Goal: Task Accomplishment & Management: Manage account settings

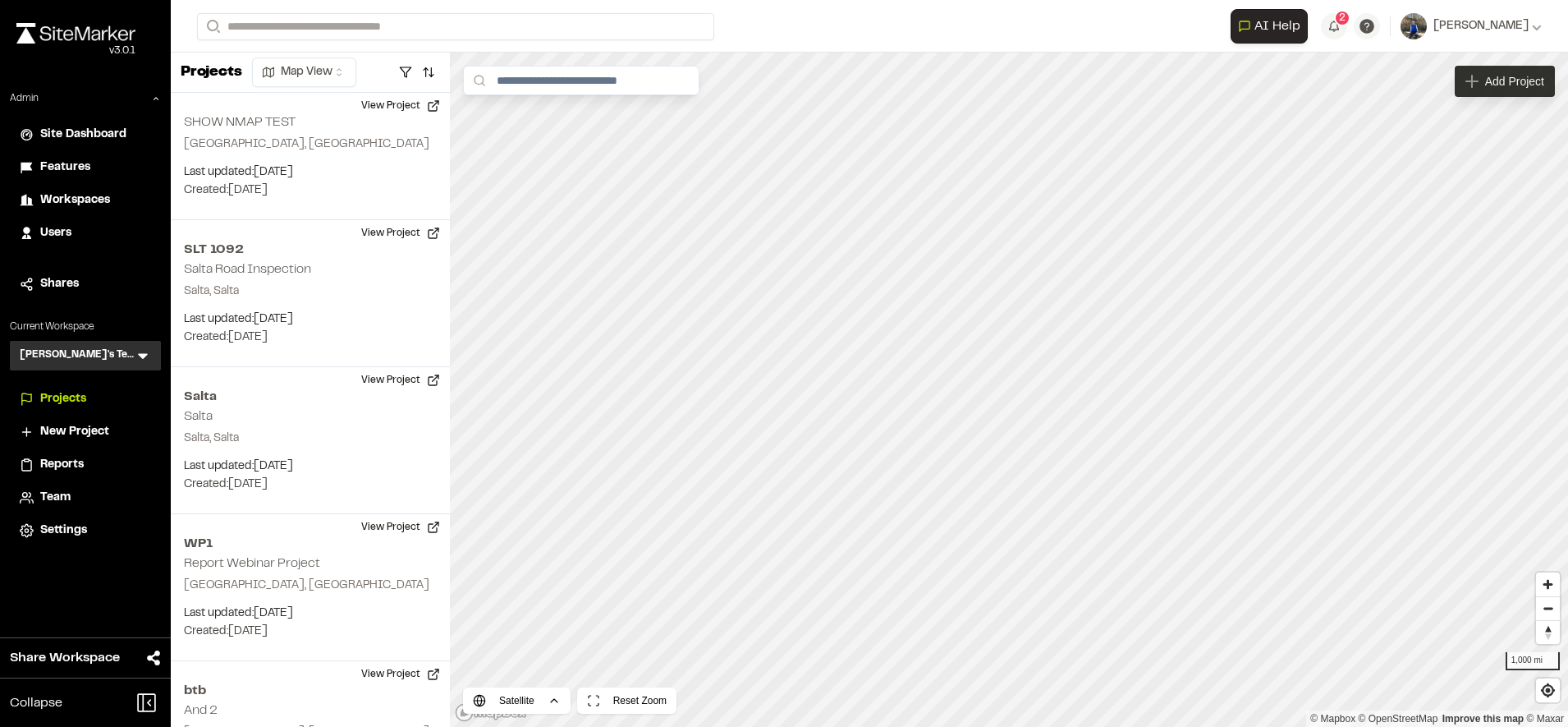
click at [1491, 83] on span "Add Project" at bounding box center [1514, 81] width 60 height 17
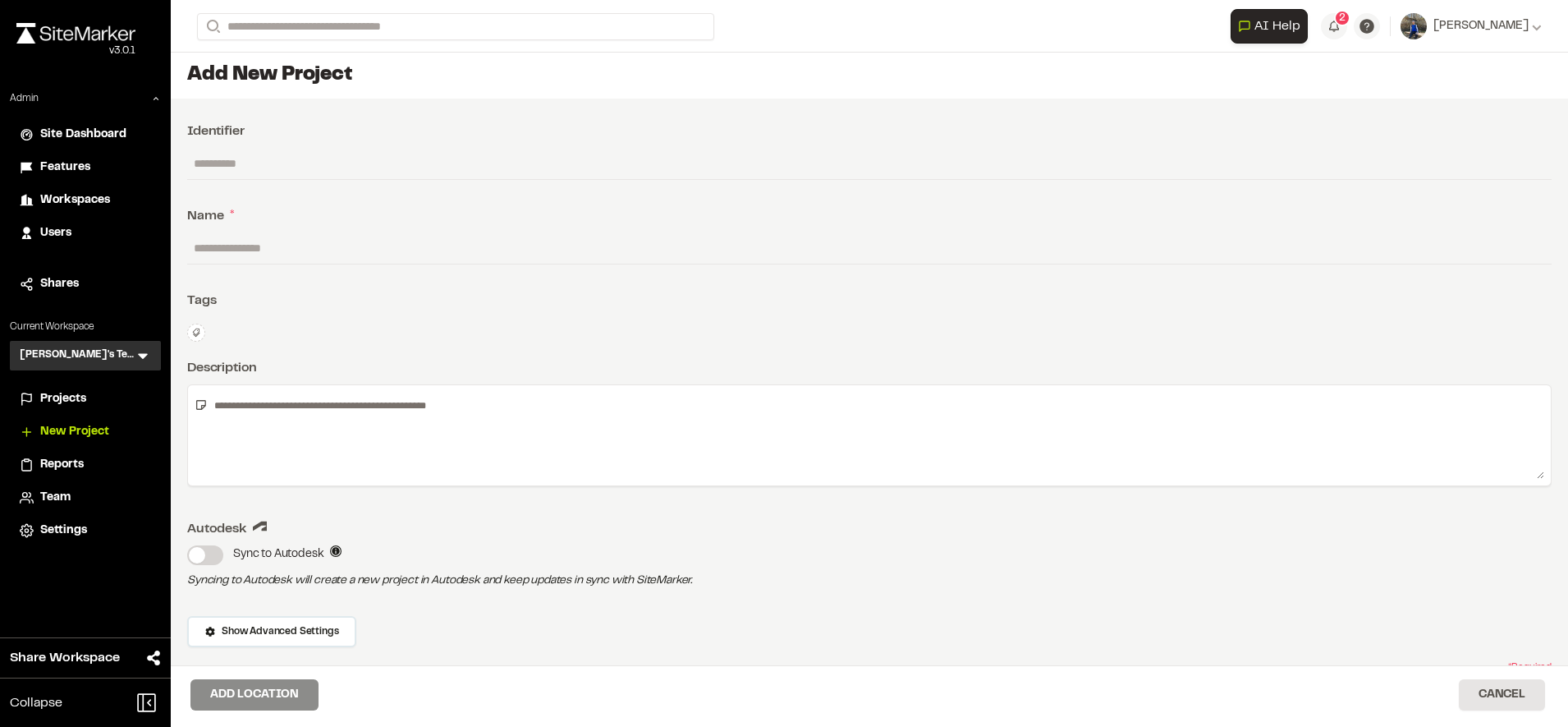
click at [385, 256] on input "text" at bounding box center [869, 247] width 1364 height 31
type input "********"
click at [261, 695] on button "Add Location" at bounding box center [254, 694] width 128 height 31
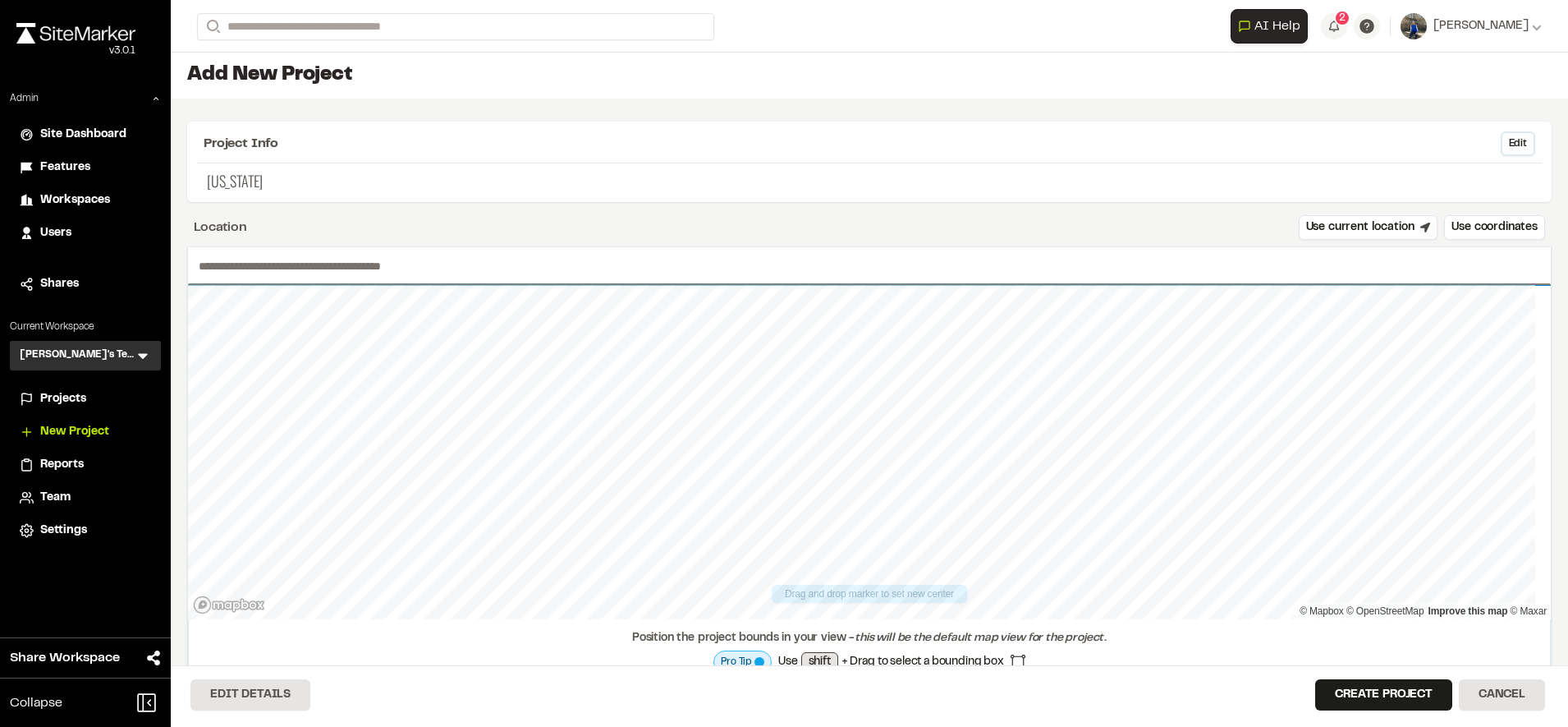
click at [506, 271] on input "text" at bounding box center [869, 266] width 1362 height 38
click at [864, 285] on div at bounding box center [869, 285] width 1362 height 0
type input "**********"
click at [1361, 705] on button "Create Project" at bounding box center [1383, 694] width 137 height 31
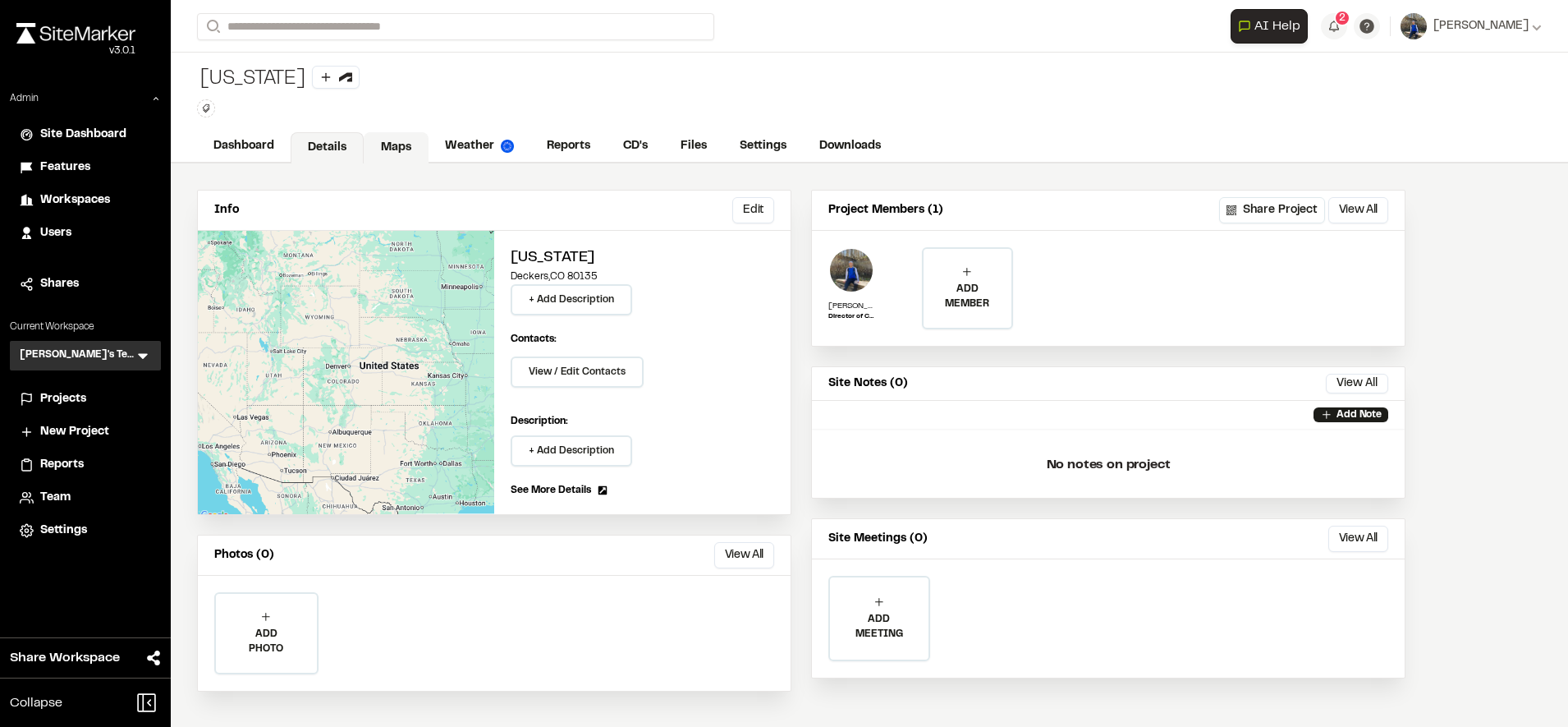
click at [404, 140] on link "Maps" at bounding box center [395, 147] width 65 height 31
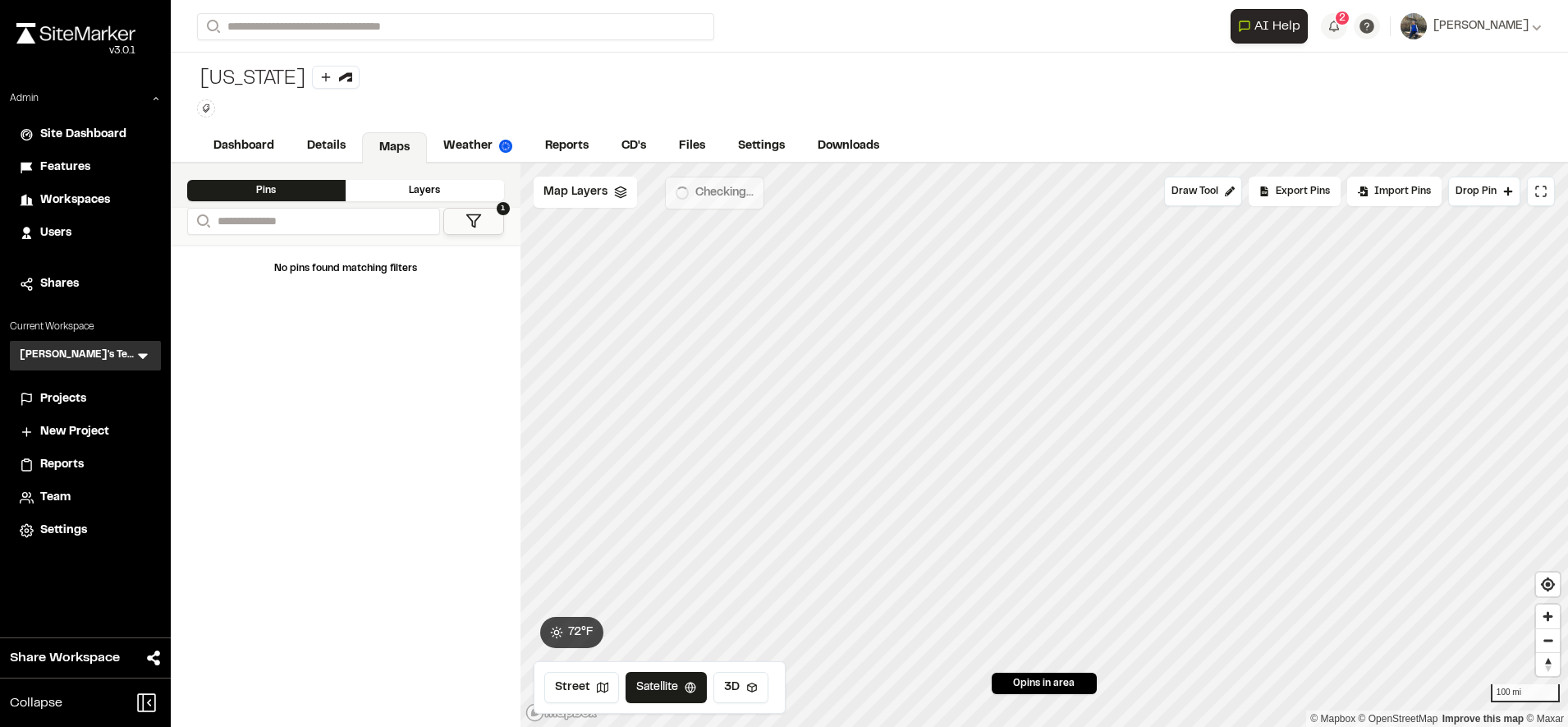
click at [584, 190] on span "Map Layers" at bounding box center [575, 192] width 64 height 18
click at [639, 190] on html "Close sidebar v 3.0.1 Admin Site Dashboard Features Workspaces Users Shares Cur…" at bounding box center [784, 364] width 1568 height 727
click at [595, 214] on link "Add Layer" at bounding box center [594, 227] width 123 height 28
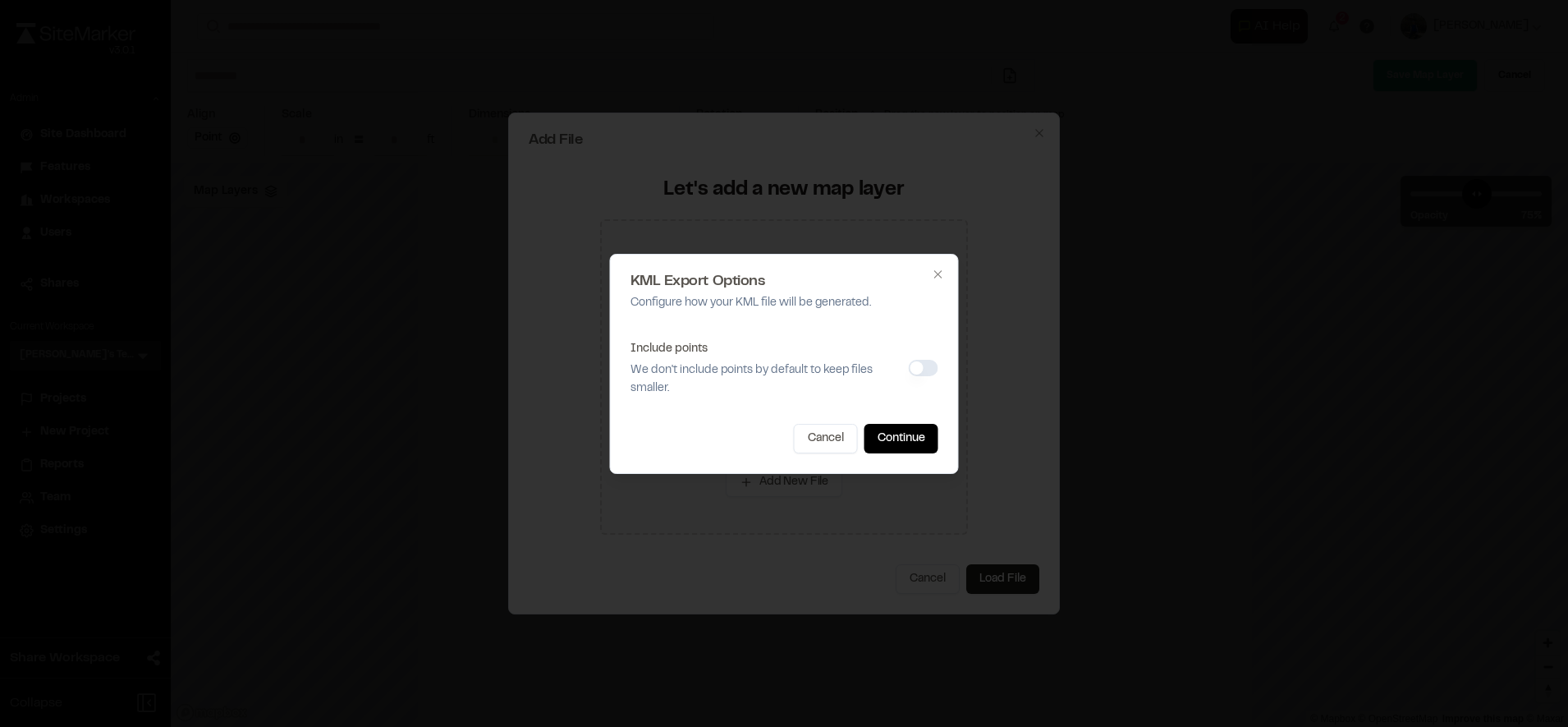
click at [917, 367] on button "Include points" at bounding box center [924, 367] width 30 height 17
click at [898, 443] on button "Continue" at bounding box center [901, 439] width 73 height 30
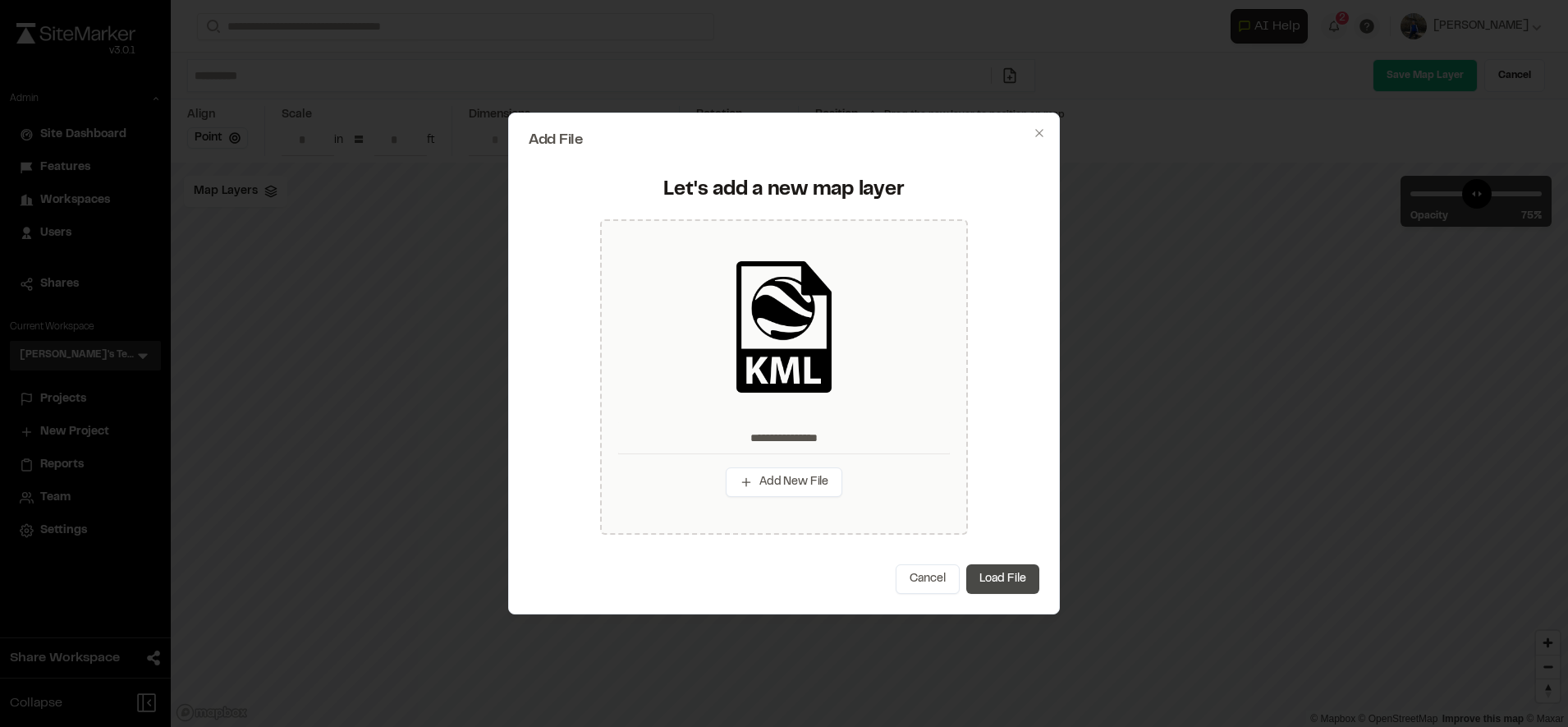
click at [996, 585] on button "Load File" at bounding box center [1003, 579] width 73 height 30
type input "**********"
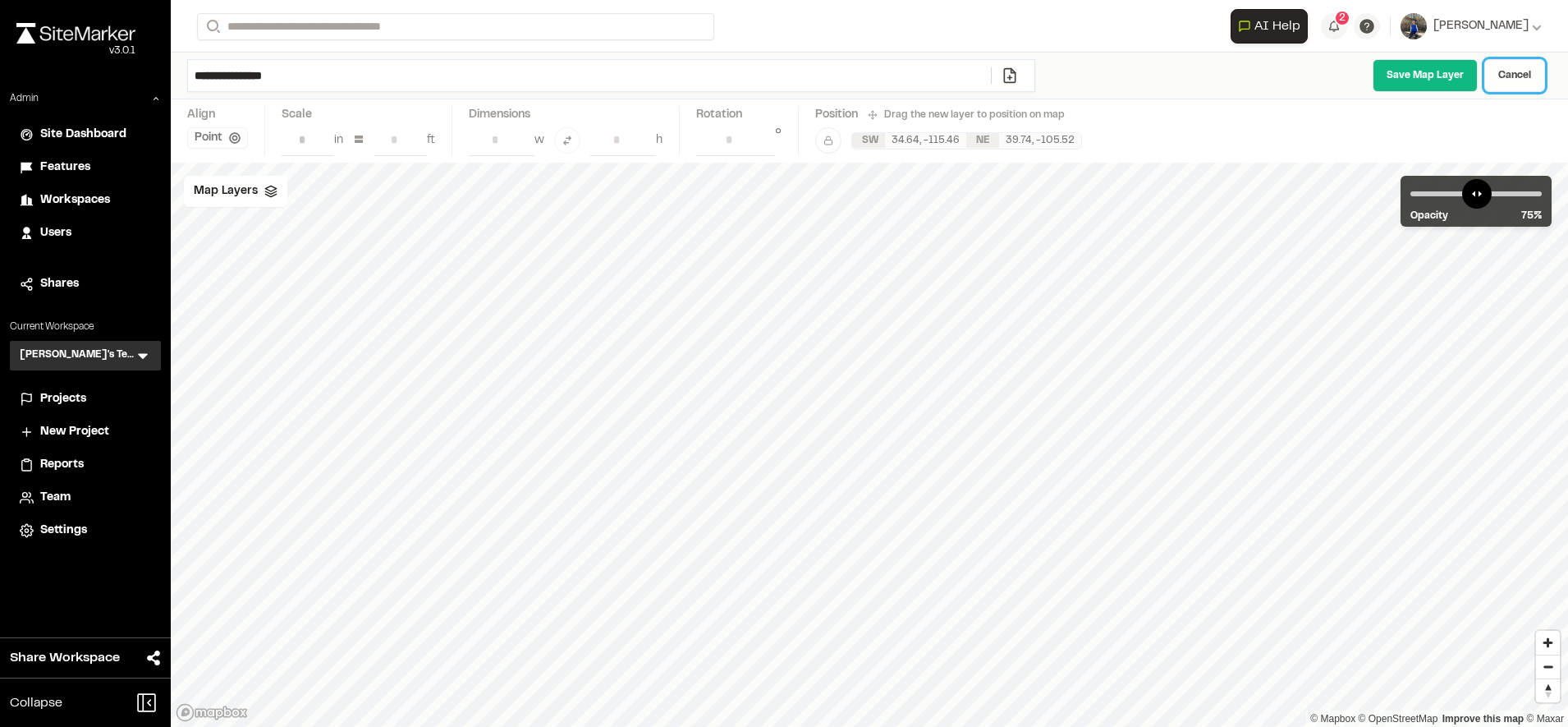
click at [1517, 79] on link "Cancel" at bounding box center [1514, 75] width 61 height 33
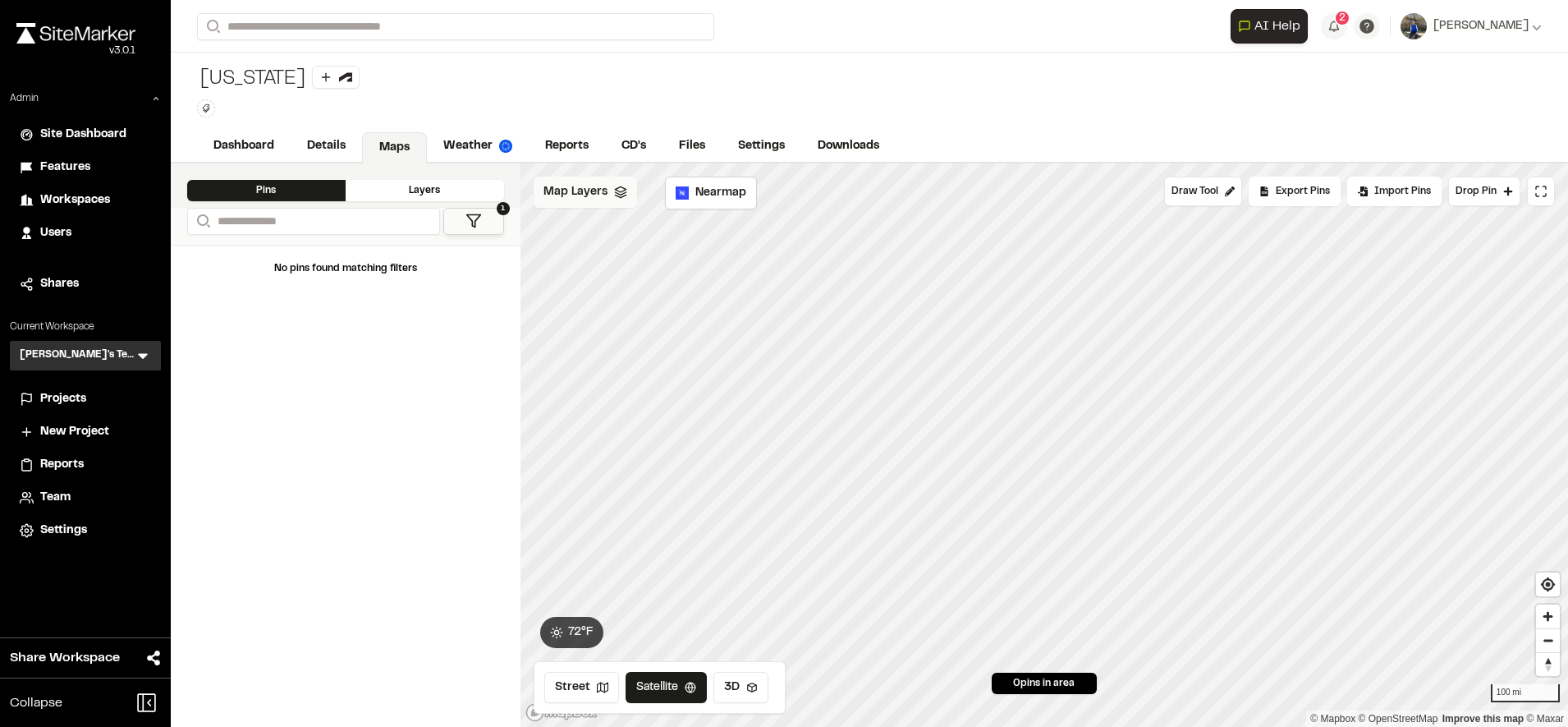
click at [576, 190] on span "Map Layers" at bounding box center [575, 192] width 64 height 18
click at [634, 202] on html "Close sidebar v 3.0.1 Admin Site Dashboard Features Workspaces Users Shares Cur…" at bounding box center [784, 364] width 1568 height 727
click at [560, 229] on link "Add Layer" at bounding box center [594, 227] width 123 height 28
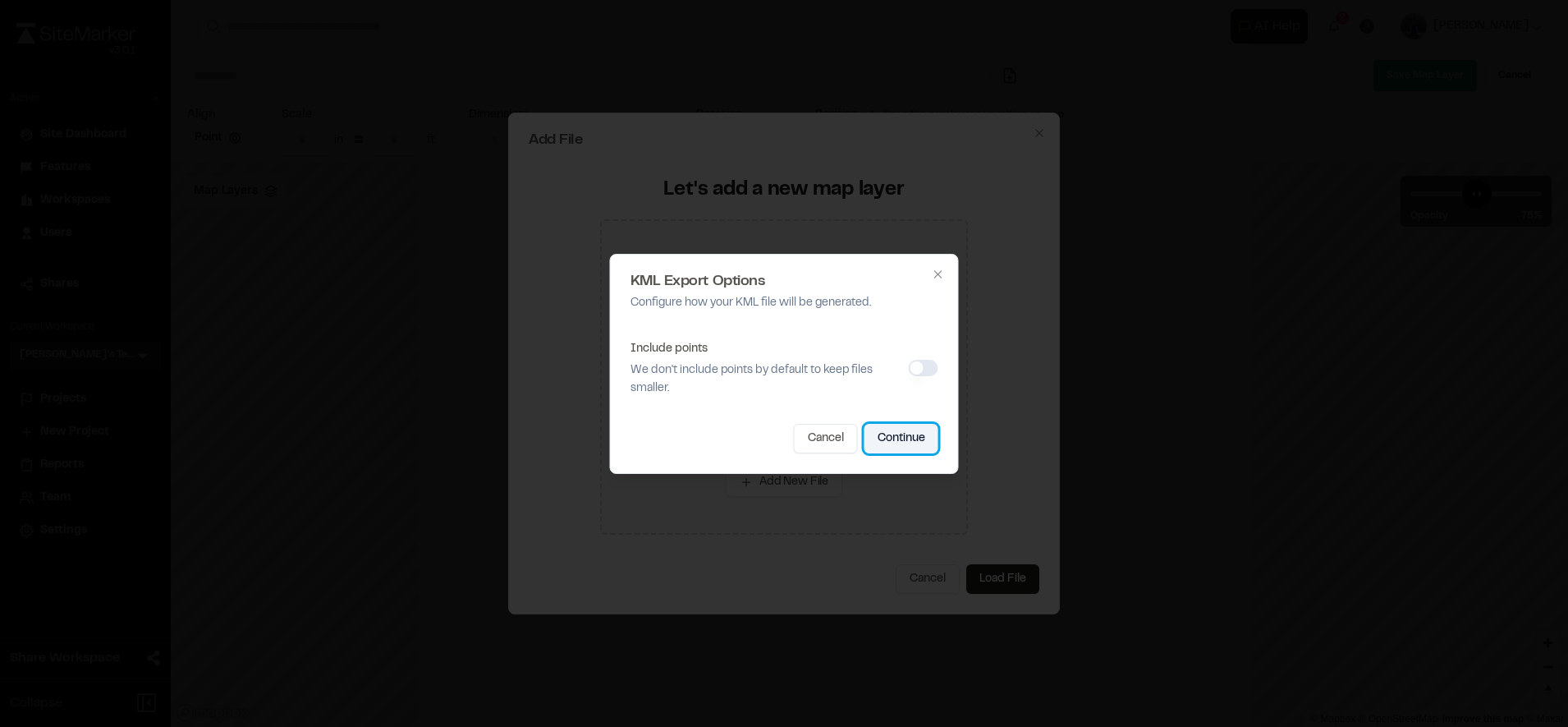
click at [879, 438] on button "Continue" at bounding box center [901, 439] width 73 height 30
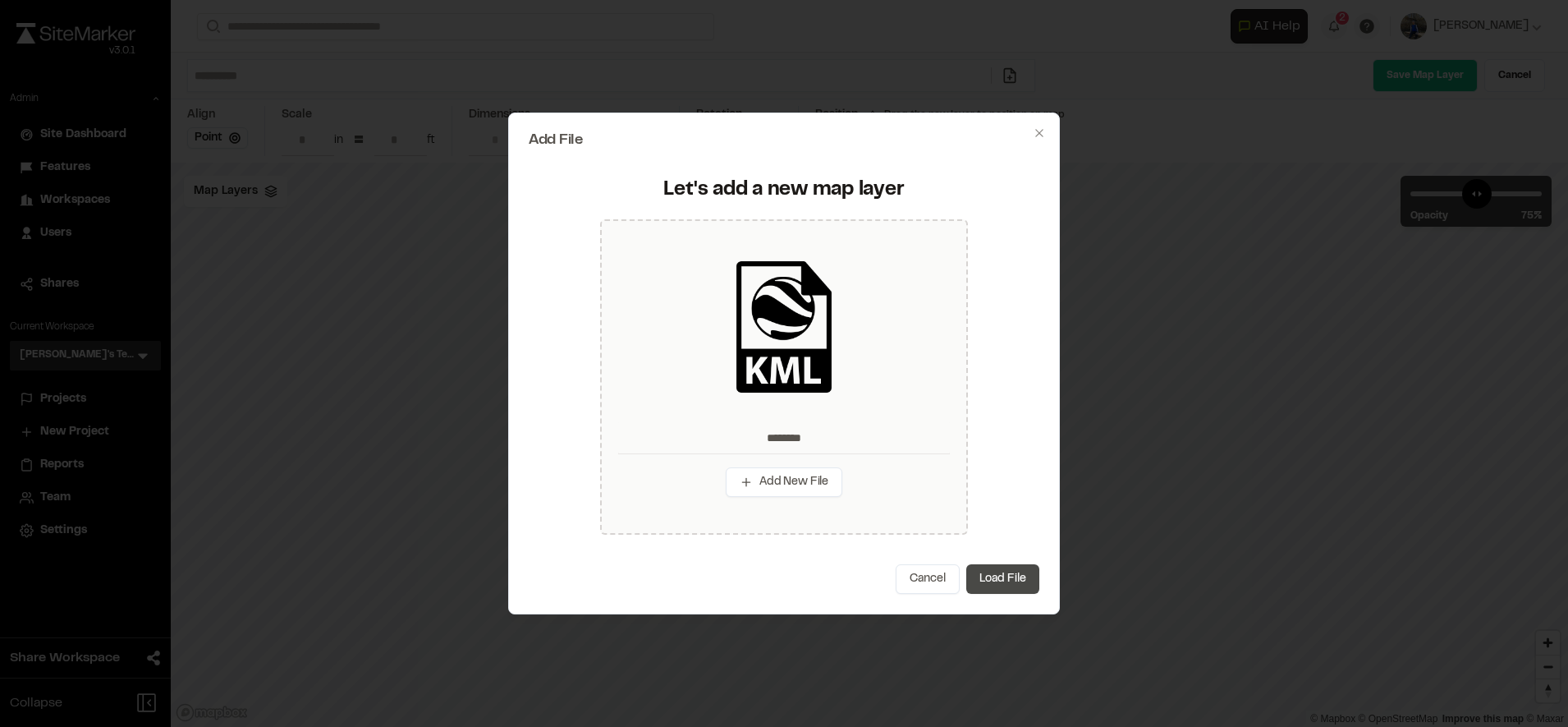
click at [1015, 576] on button "Load File" at bounding box center [1003, 579] width 73 height 30
type input "********"
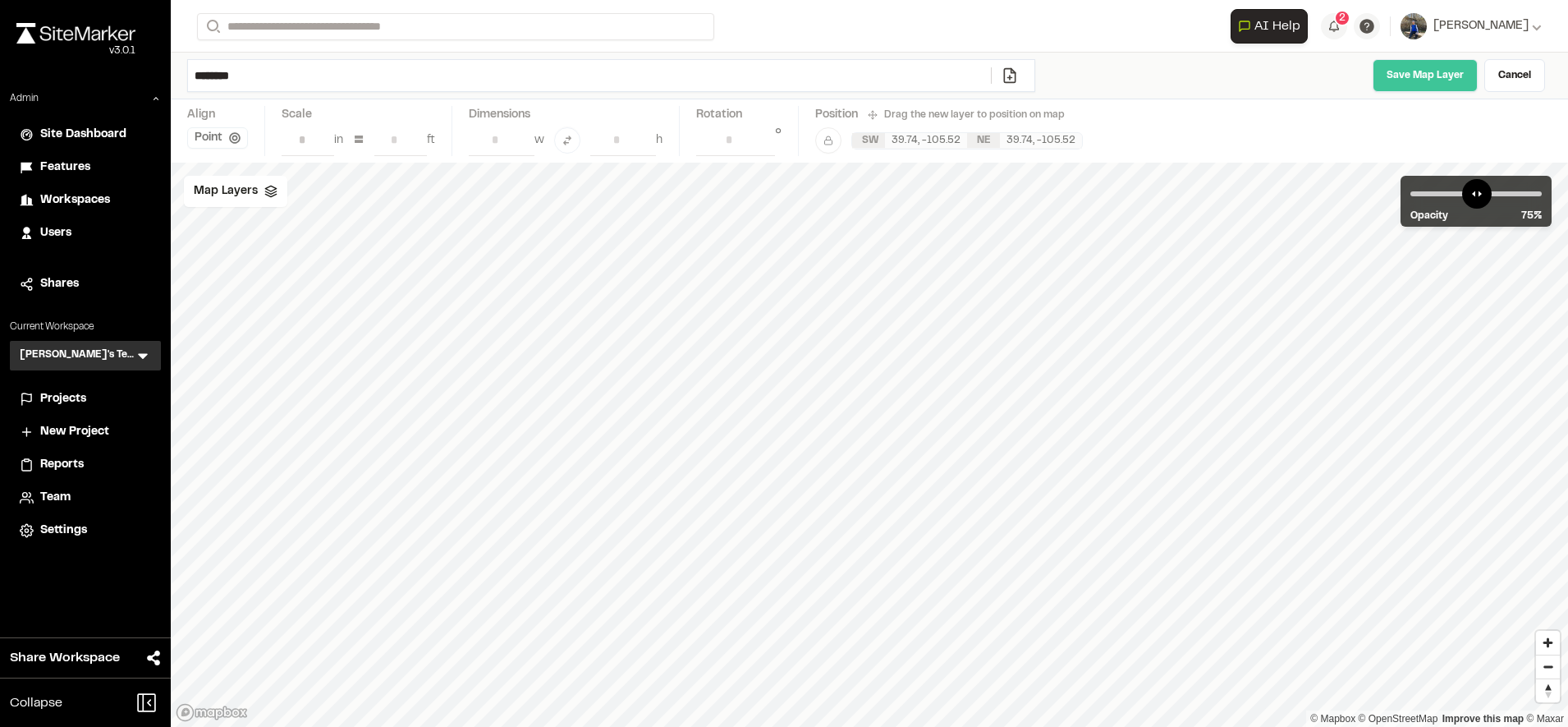
click at [1430, 87] on link "Save Map Layer" at bounding box center [1425, 75] width 105 height 33
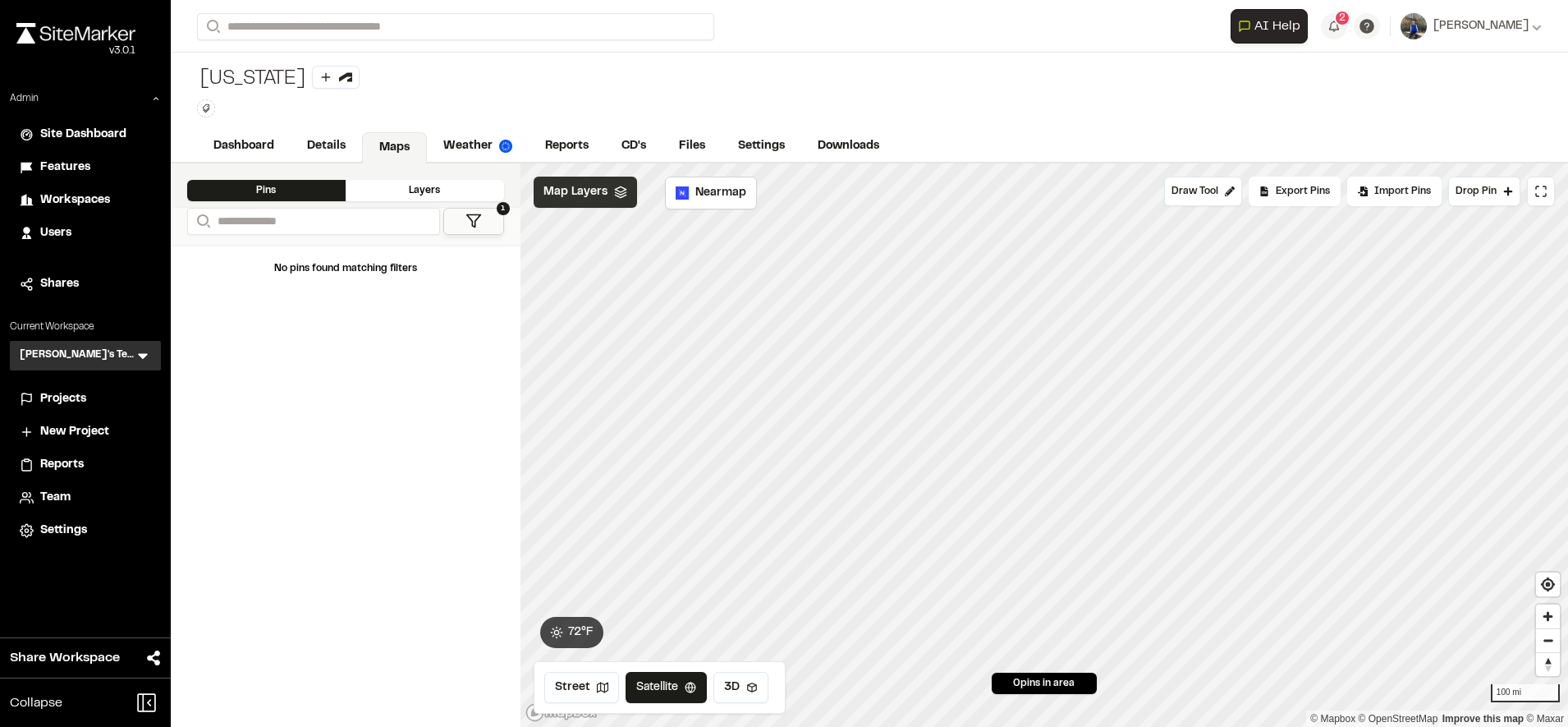
click at [599, 201] on span "Map Layers" at bounding box center [575, 192] width 64 height 18
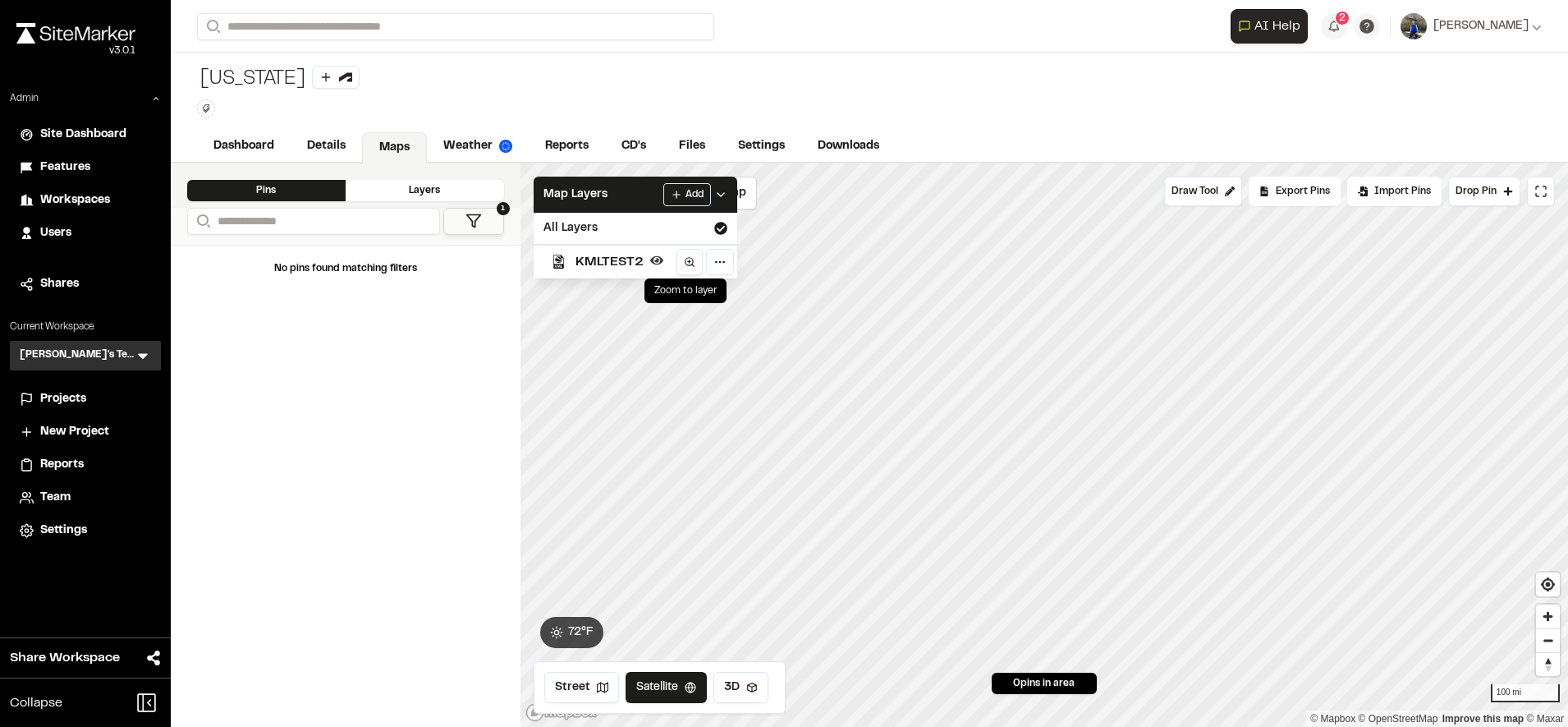
click at [688, 265] on circle at bounding box center [687, 261] width 7 height 7
click at [684, 197] on html "Close sidebar v 3.0.1 Admin Site Dashboard Features Workspaces Users Shares Cur…" at bounding box center [784, 364] width 1568 height 727
click at [647, 223] on link "Add Layer" at bounding box center [643, 227] width 123 height 28
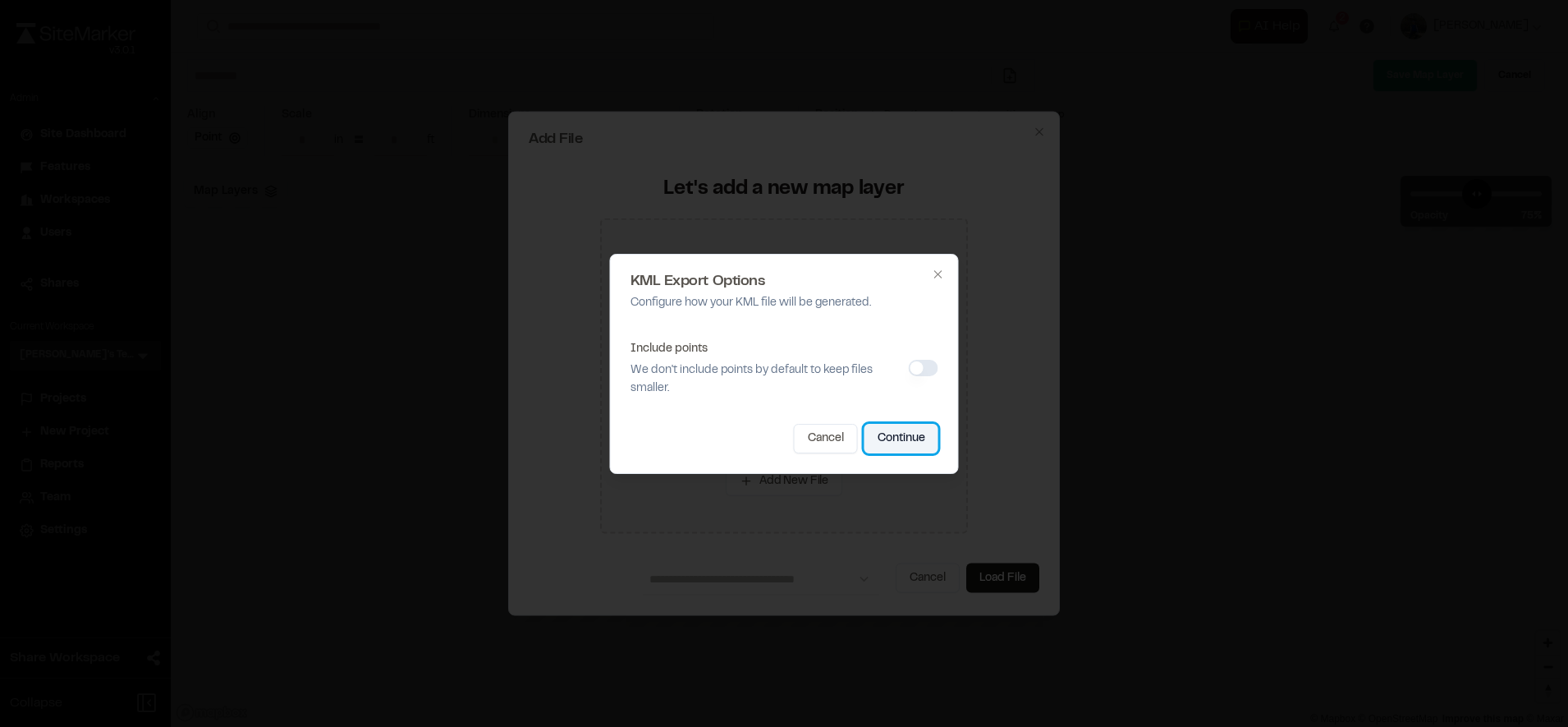
click at [905, 438] on button "Continue" at bounding box center [901, 439] width 73 height 30
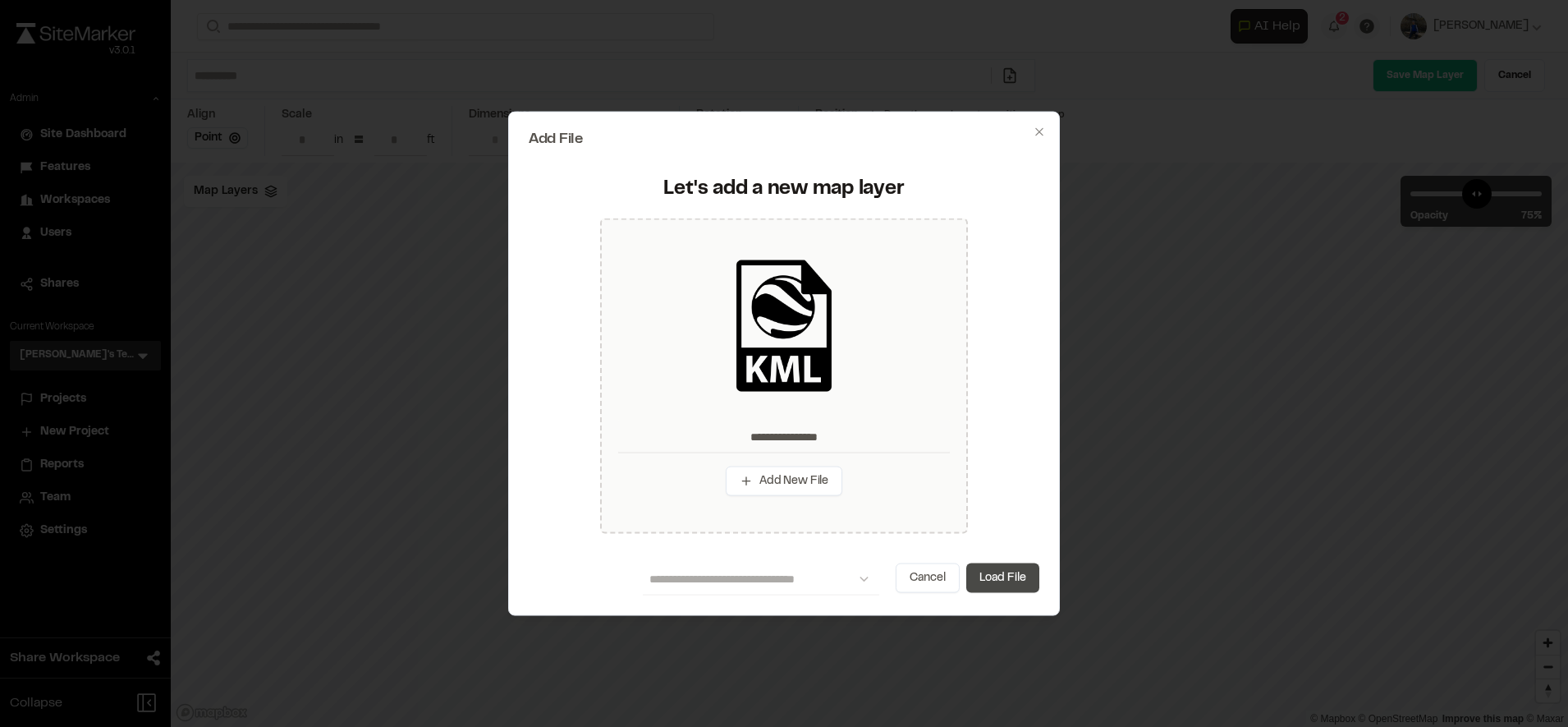
click at [1006, 579] on button "Load File" at bounding box center [1003, 578] width 73 height 30
type input "**********"
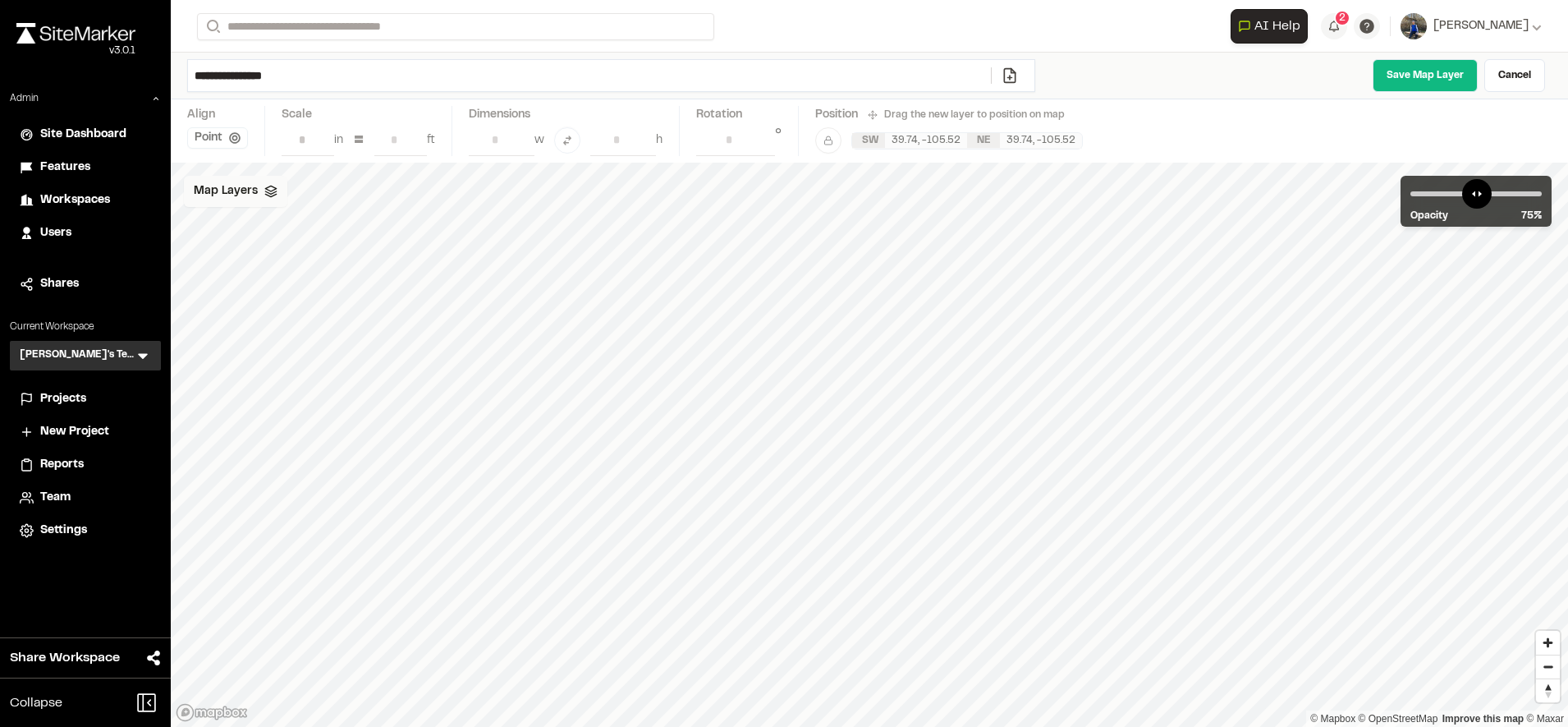
click at [248, 184] on span "Map Layers" at bounding box center [225, 192] width 64 height 18
click at [347, 263] on link at bounding box center [340, 261] width 26 height 26
click at [280, 263] on span "KMLTEST2" at bounding box center [259, 261] width 69 height 20
click at [268, 258] on span "KMLTEST2" at bounding box center [259, 261] width 69 height 20
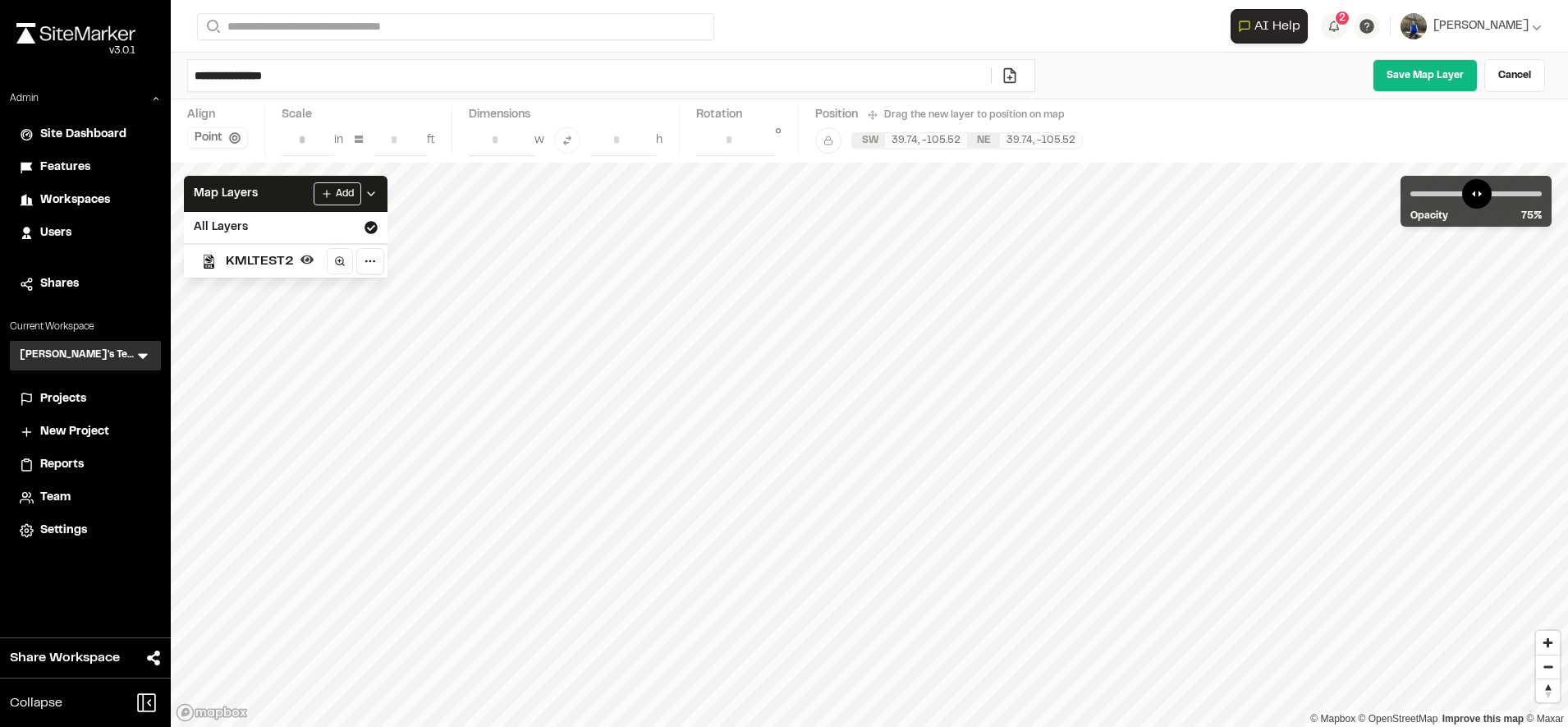
click at [268, 258] on span "KMLTEST2" at bounding box center [259, 261] width 69 height 20
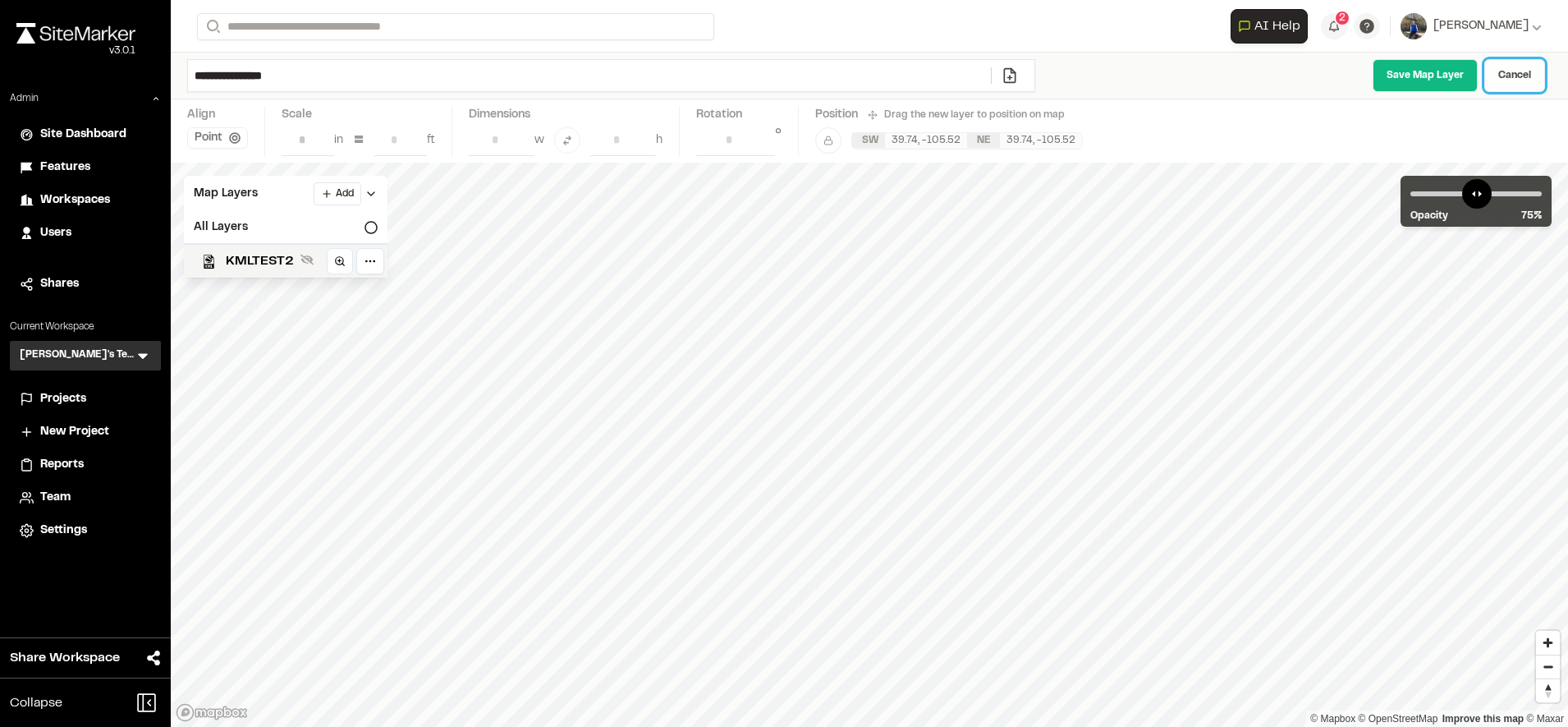
click at [1516, 67] on link "Cancel" at bounding box center [1514, 75] width 61 height 33
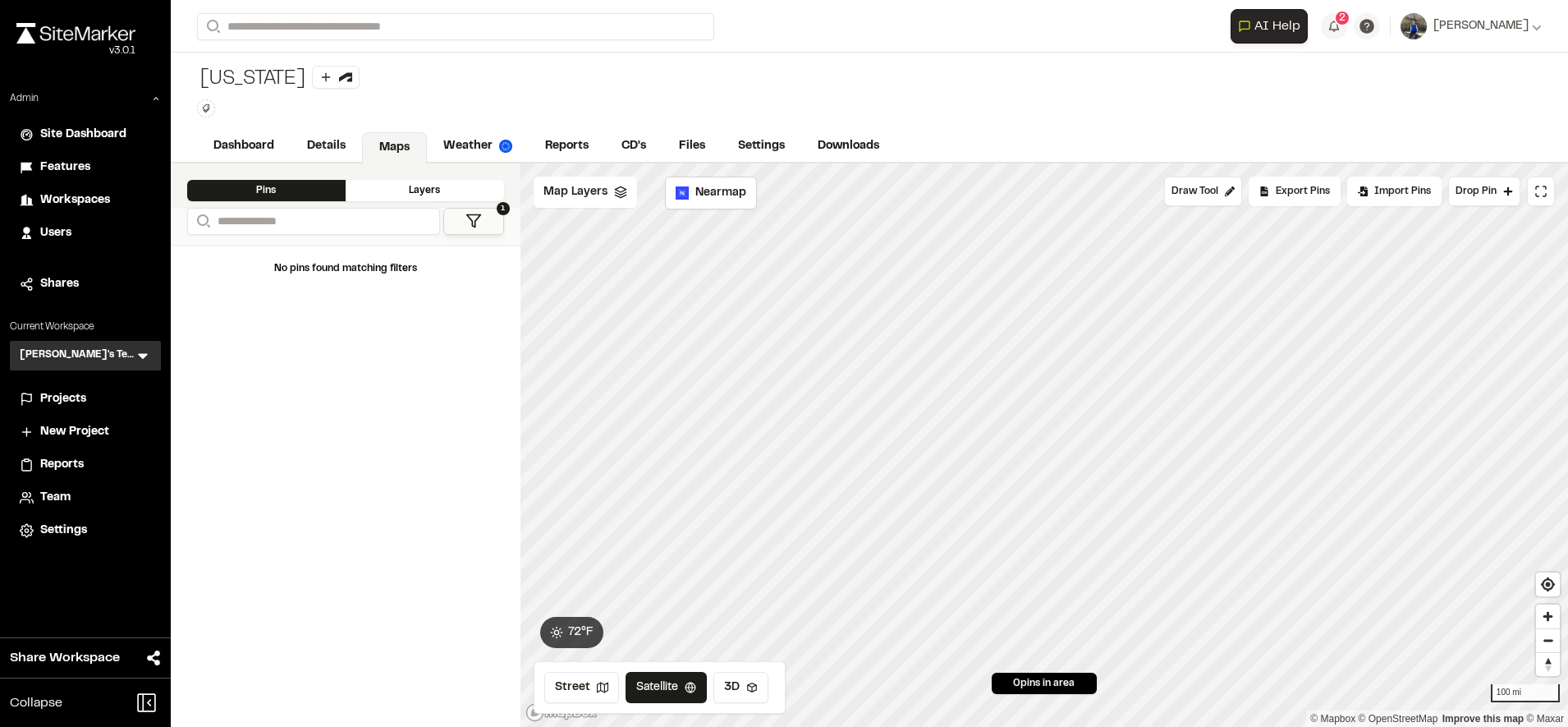
click at [121, 191] on li "Workspaces" at bounding box center [85, 200] width 151 height 31
click at [107, 192] on span "Workspaces" at bounding box center [75, 201] width 70 height 18
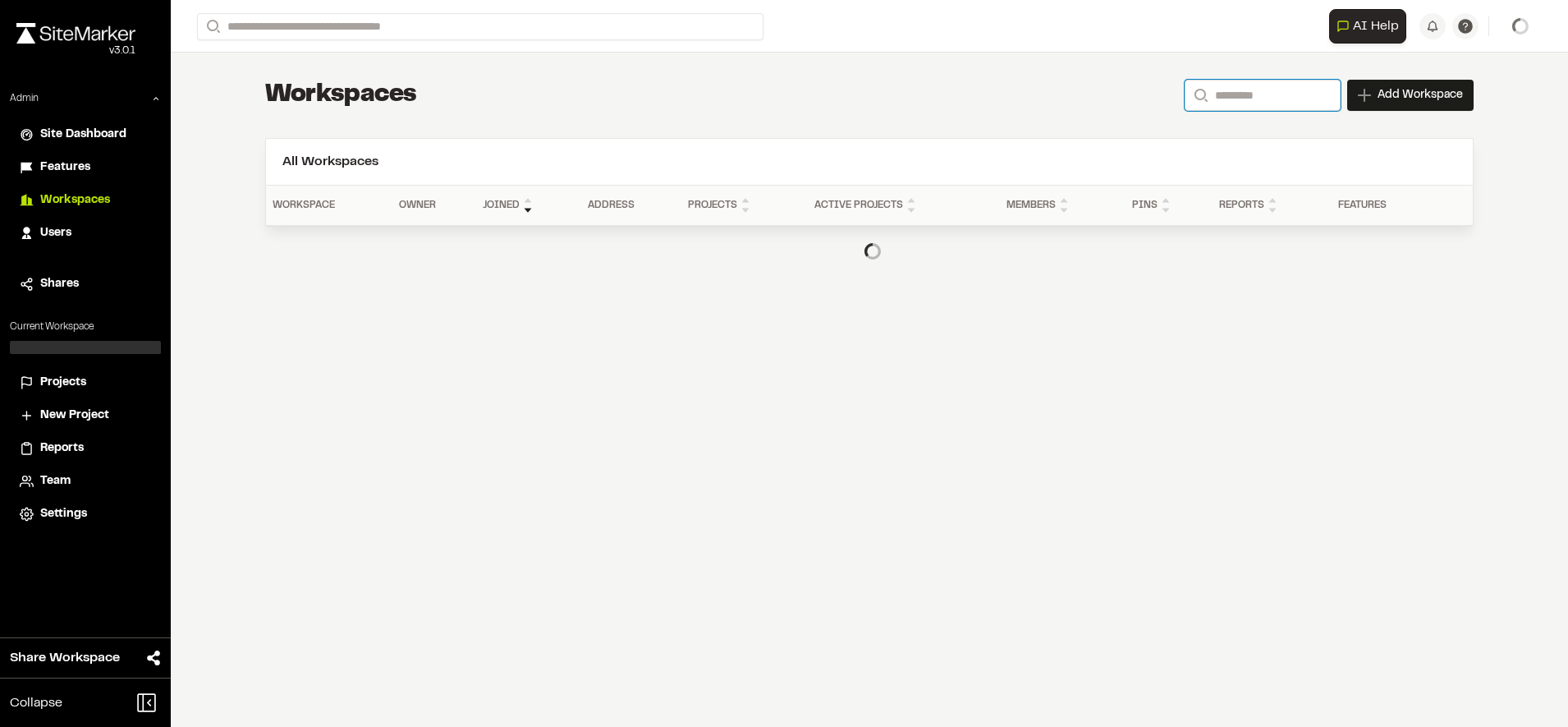
click at [1271, 91] on input "Search" at bounding box center [1262, 94] width 156 height 31
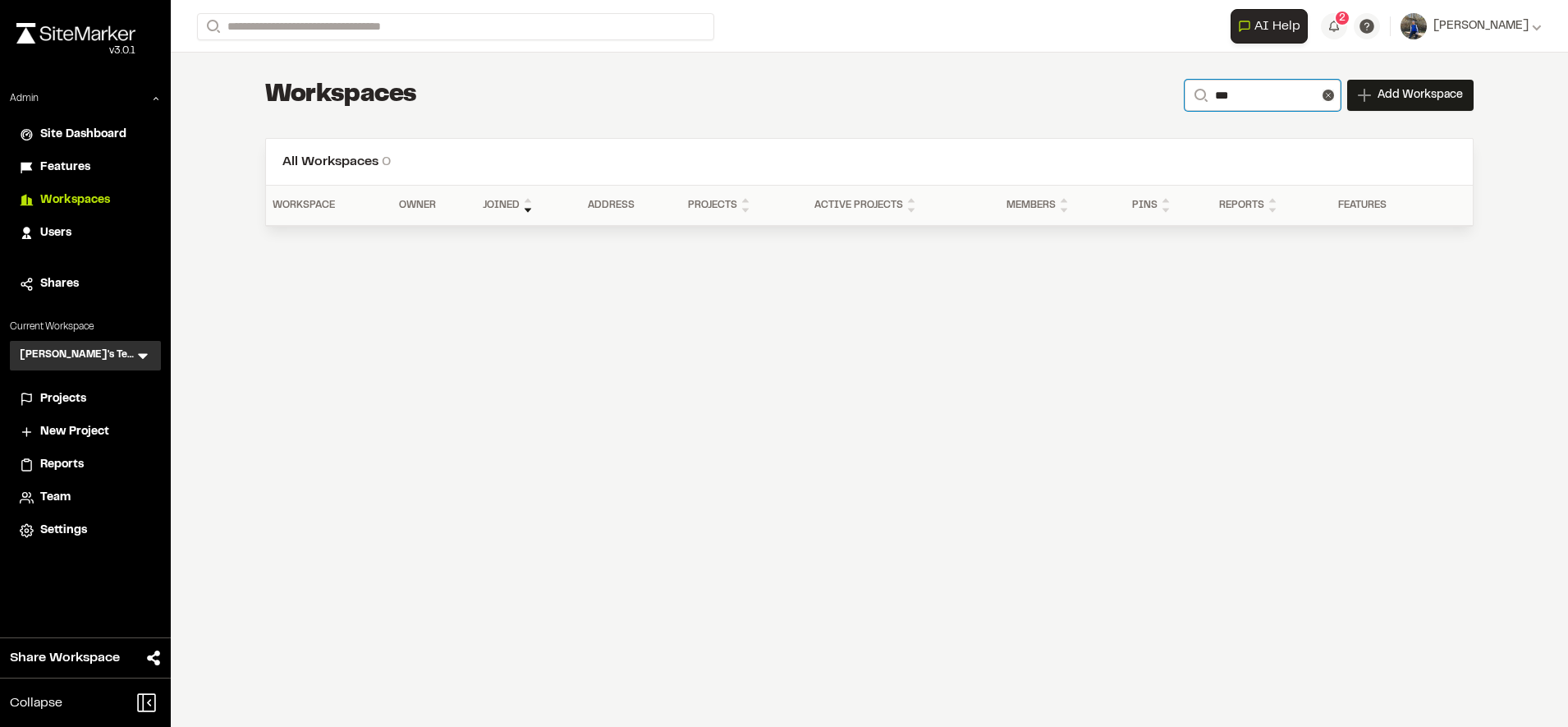
type input "***"
click at [49, 396] on span "Projects" at bounding box center [64, 399] width 46 height 18
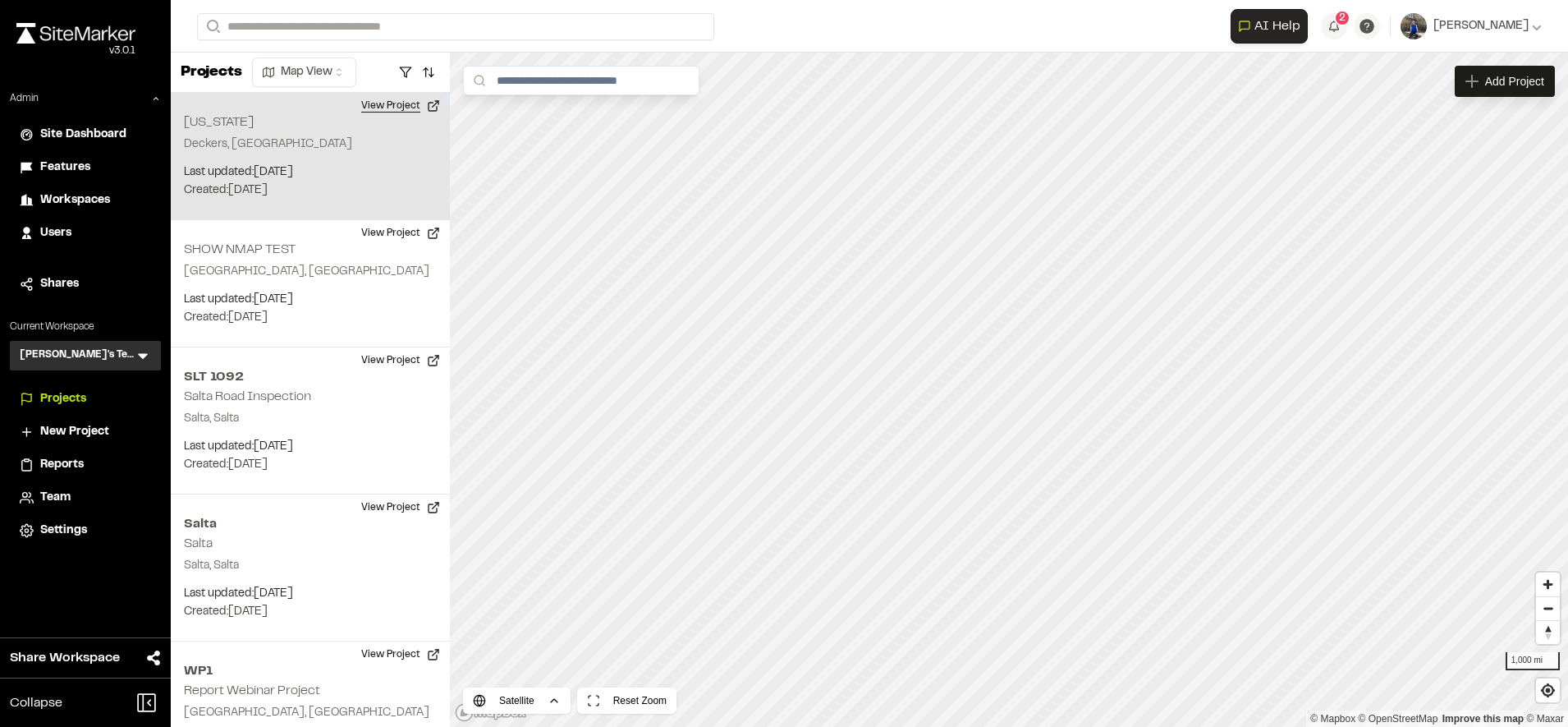
click at [407, 110] on button "View Project" at bounding box center [400, 105] width 98 height 26
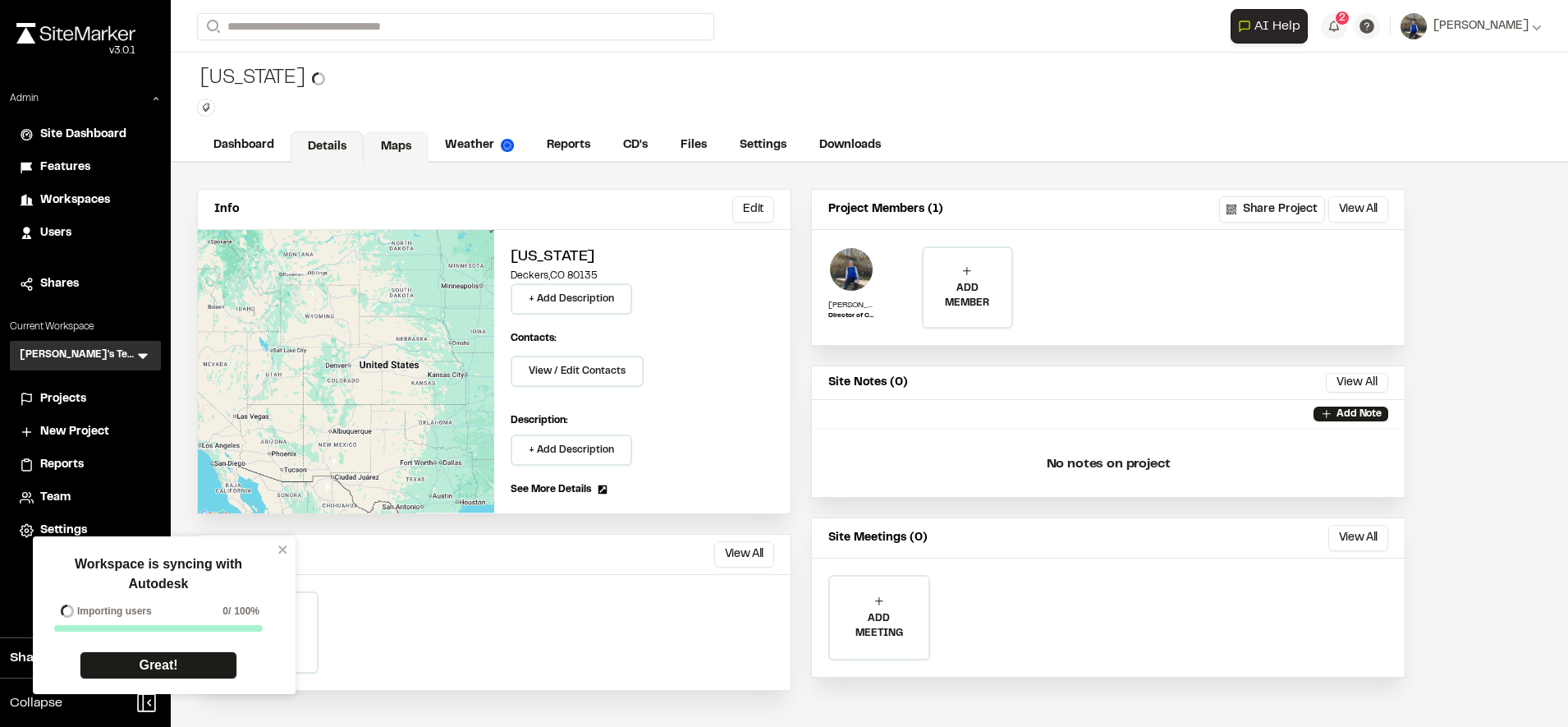
click at [376, 147] on link "Maps" at bounding box center [395, 146] width 65 height 31
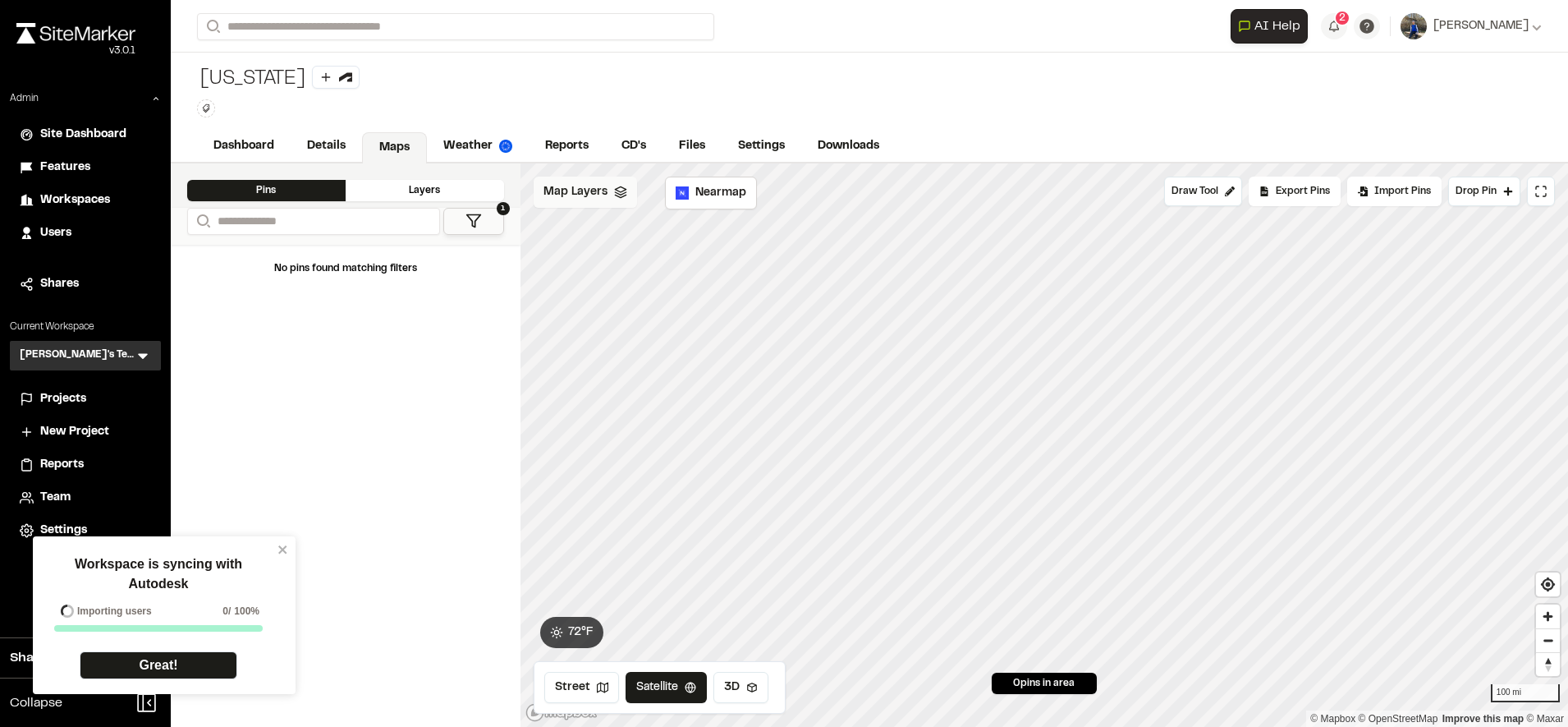
click at [590, 193] on span "Map Layers" at bounding box center [575, 192] width 64 height 18
click at [689, 265] on icon at bounding box center [690, 262] width 12 height 12
click at [599, 265] on span "KMLTEST2" at bounding box center [609, 262] width 69 height 20
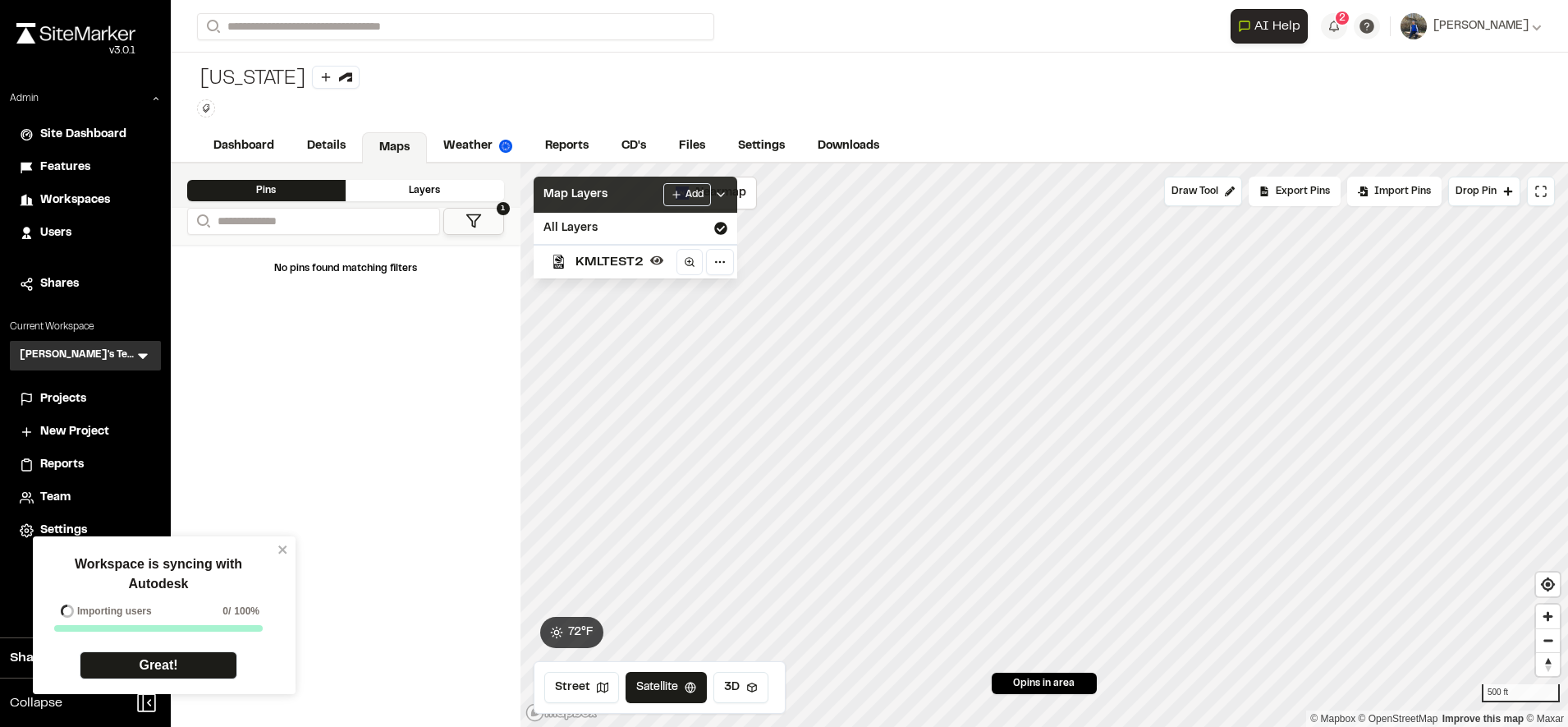
click at [618, 189] on div "Map Layers Add" at bounding box center [635, 195] width 204 height 36
click at [314, 146] on link "Details" at bounding box center [328, 147] width 73 height 31
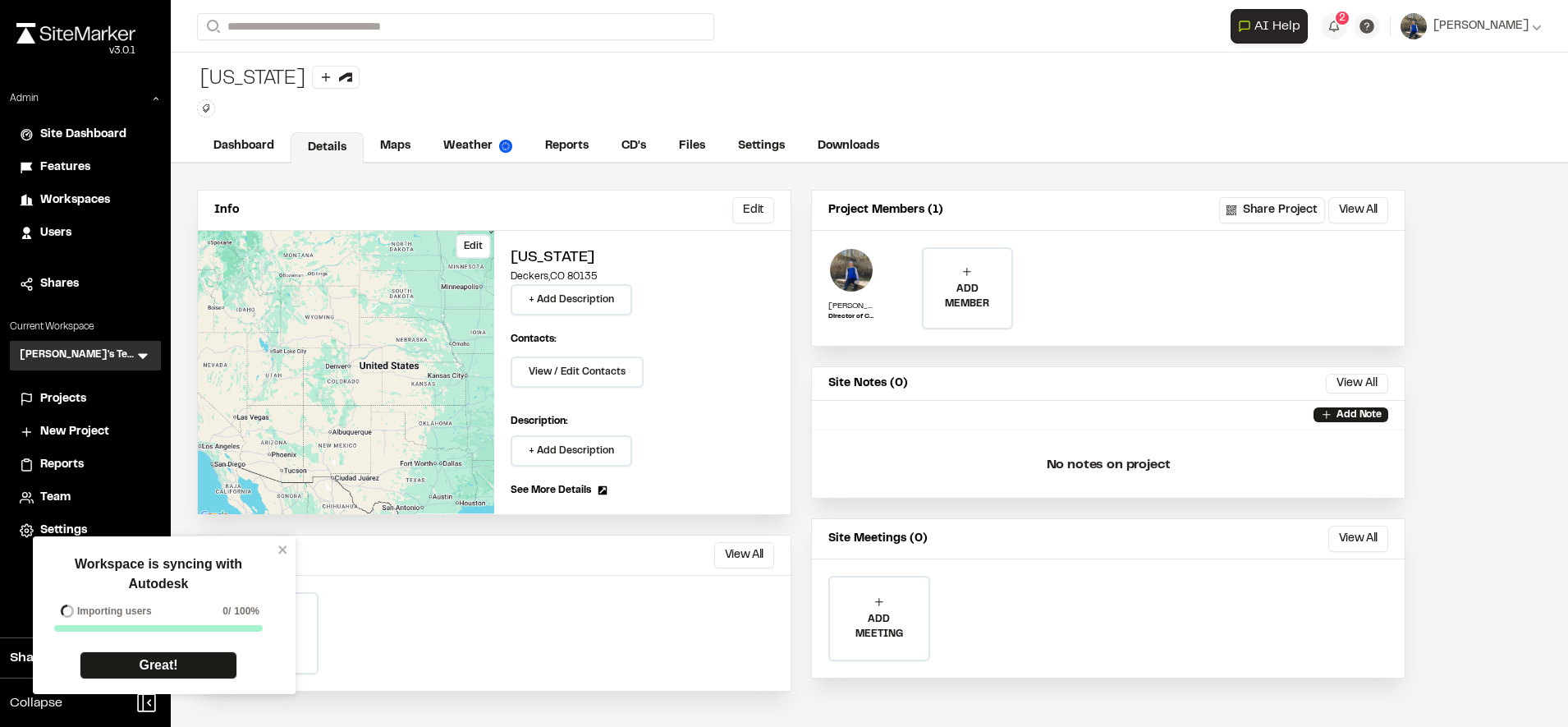
click at [467, 246] on button "Edit" at bounding box center [474, 246] width 36 height 25
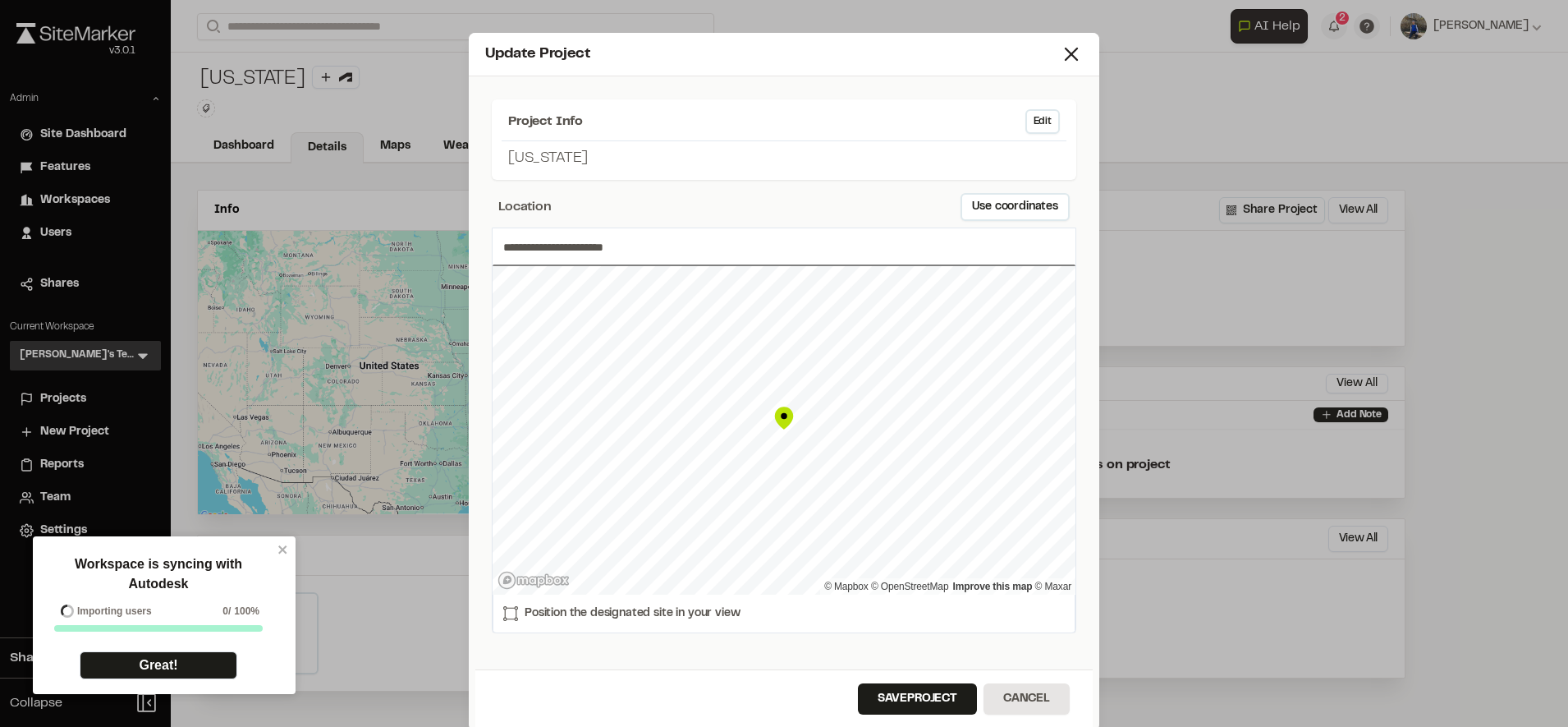
click at [635, 248] on input "**********" at bounding box center [784, 247] width 583 height 38
click at [650, 251] on input "**********" at bounding box center [784, 247] width 583 height 38
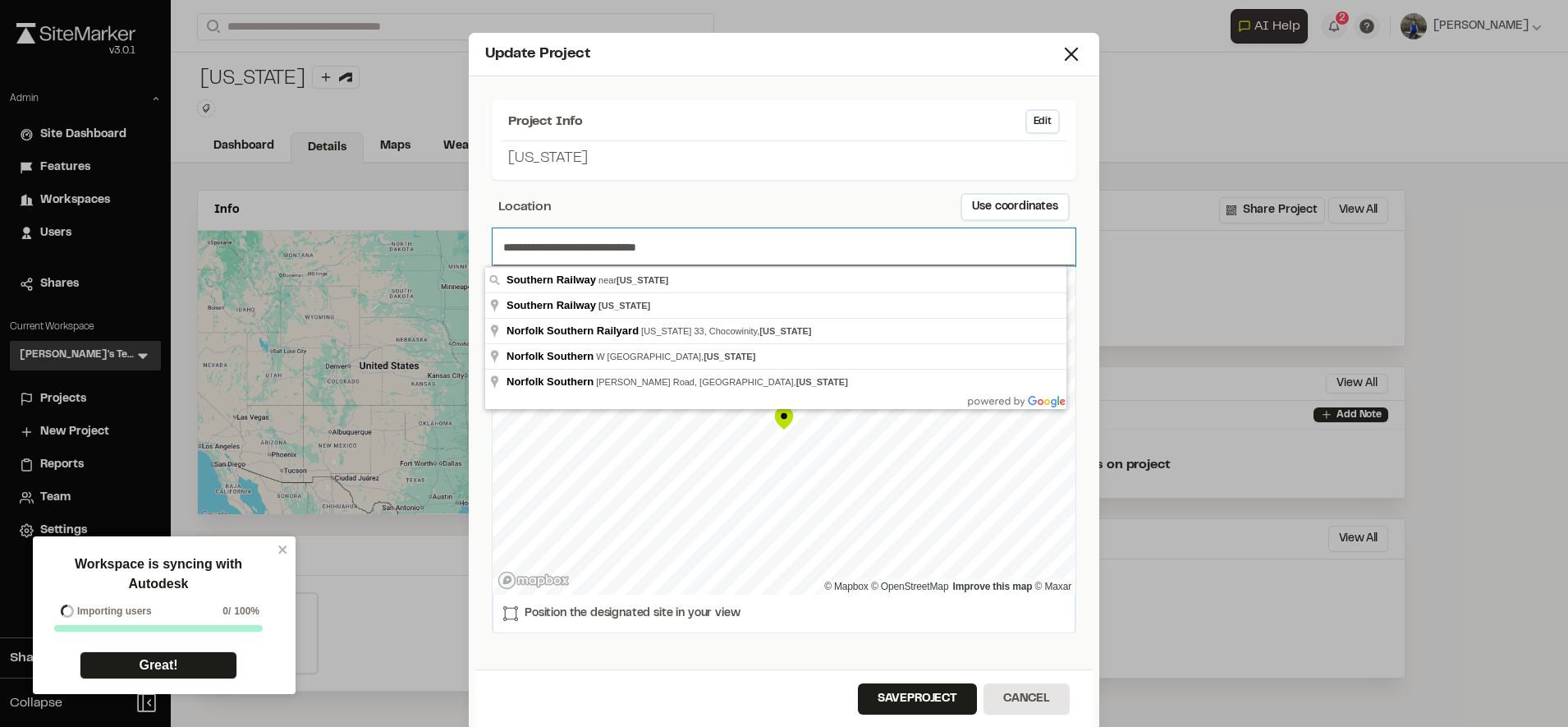
click at [694, 244] on input "**********" at bounding box center [784, 247] width 583 height 38
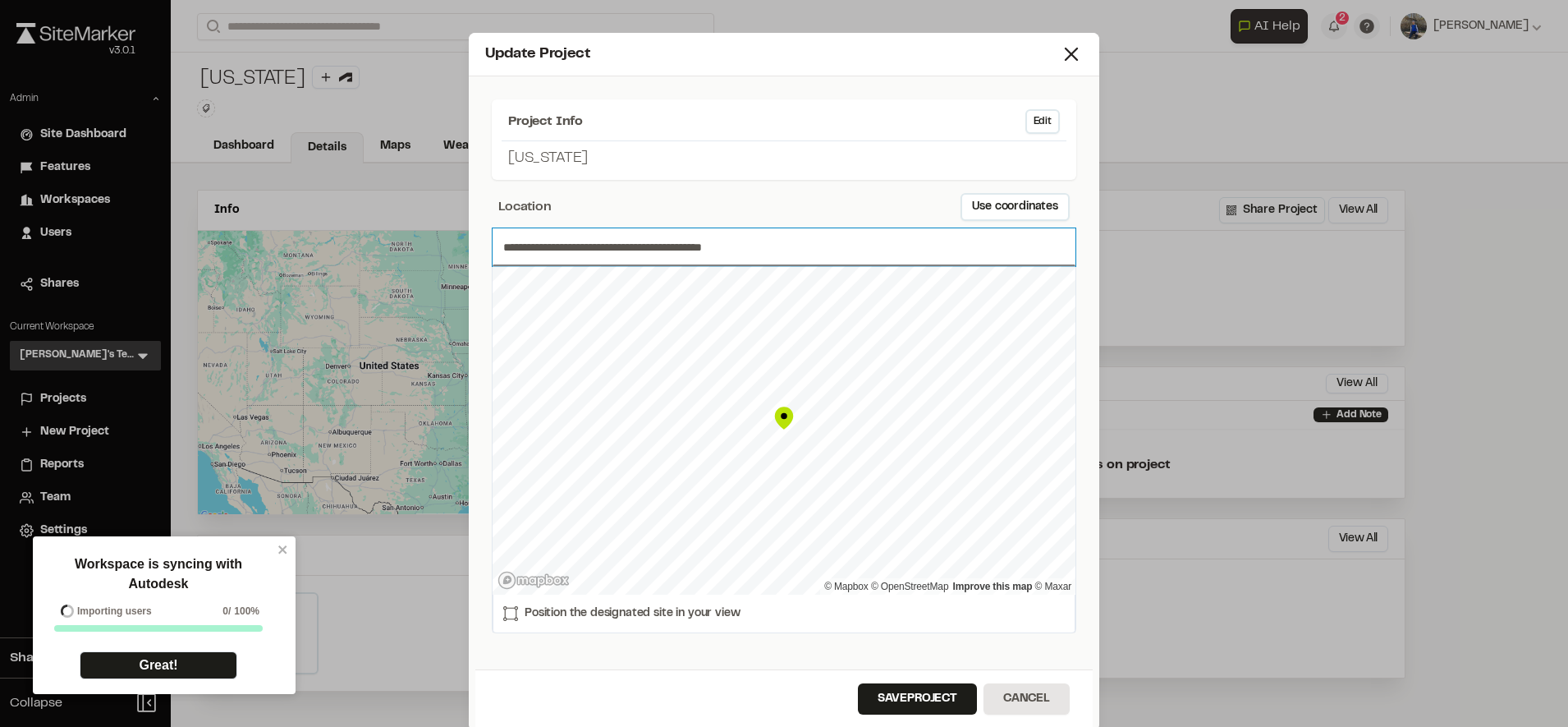
click at [755, 244] on input "**********" at bounding box center [784, 247] width 583 height 38
type input "**********"
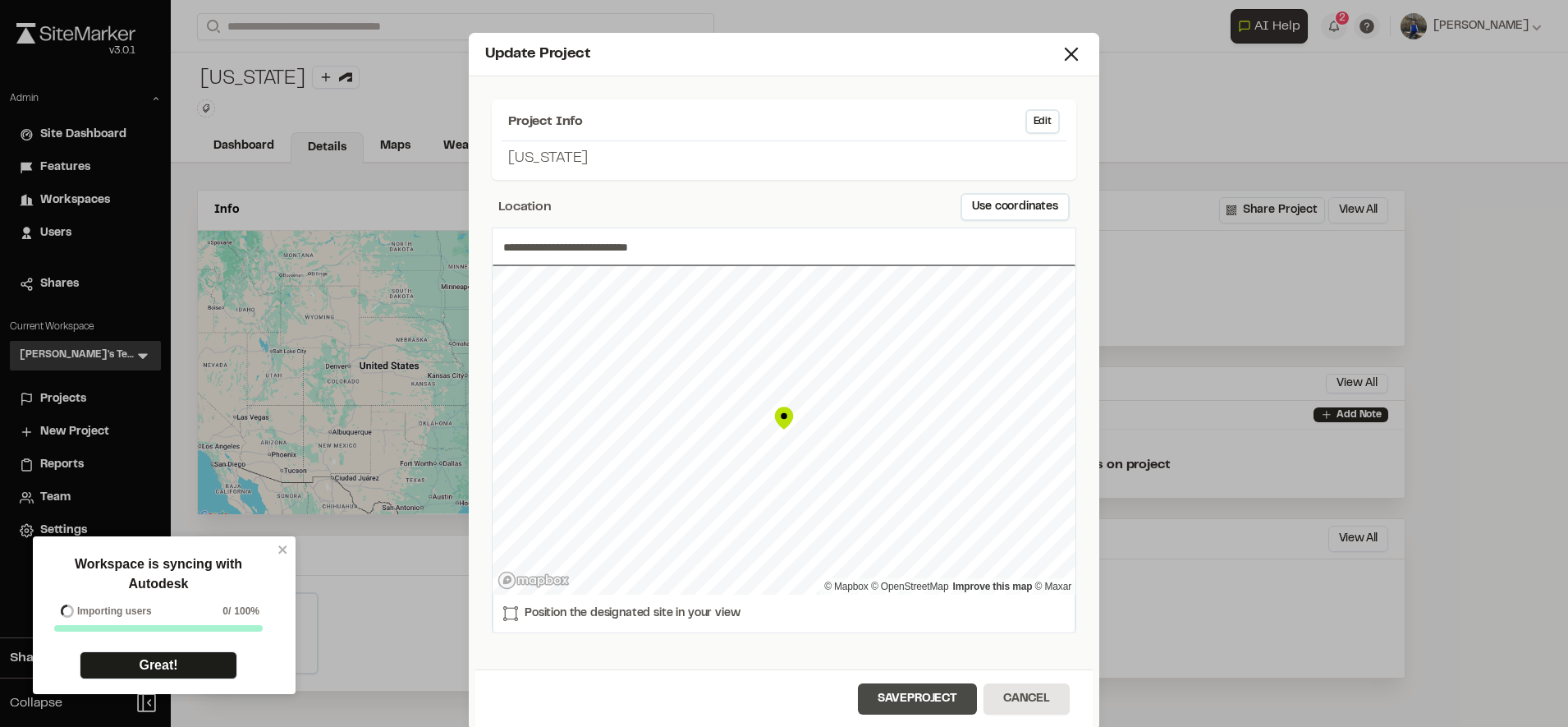
click at [921, 692] on button "Save Project" at bounding box center [918, 698] width 119 height 31
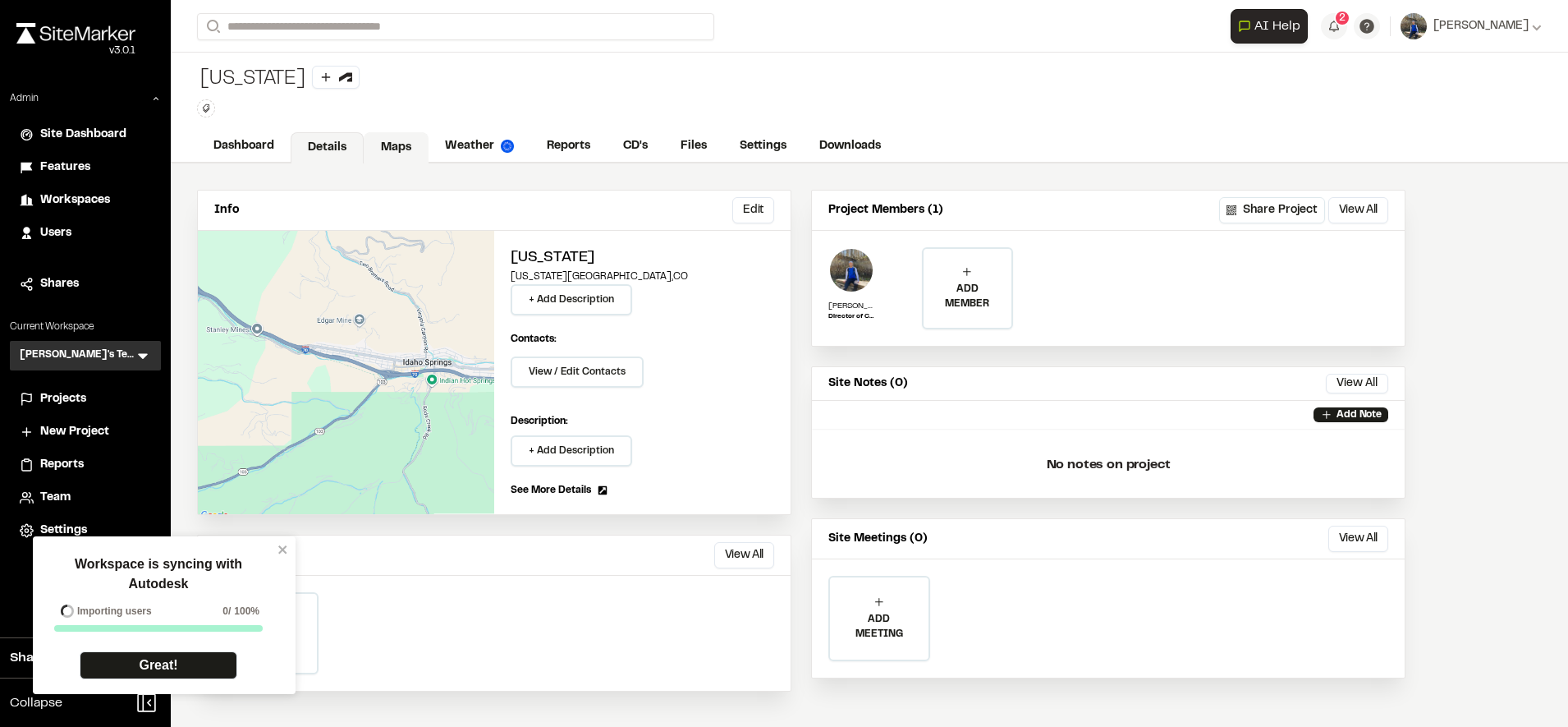
drag, startPoint x: 394, startPoint y: 132, endPoint x: 409, endPoint y: 135, distance: 15.3
click at [394, 132] on link "Maps" at bounding box center [395, 147] width 65 height 31
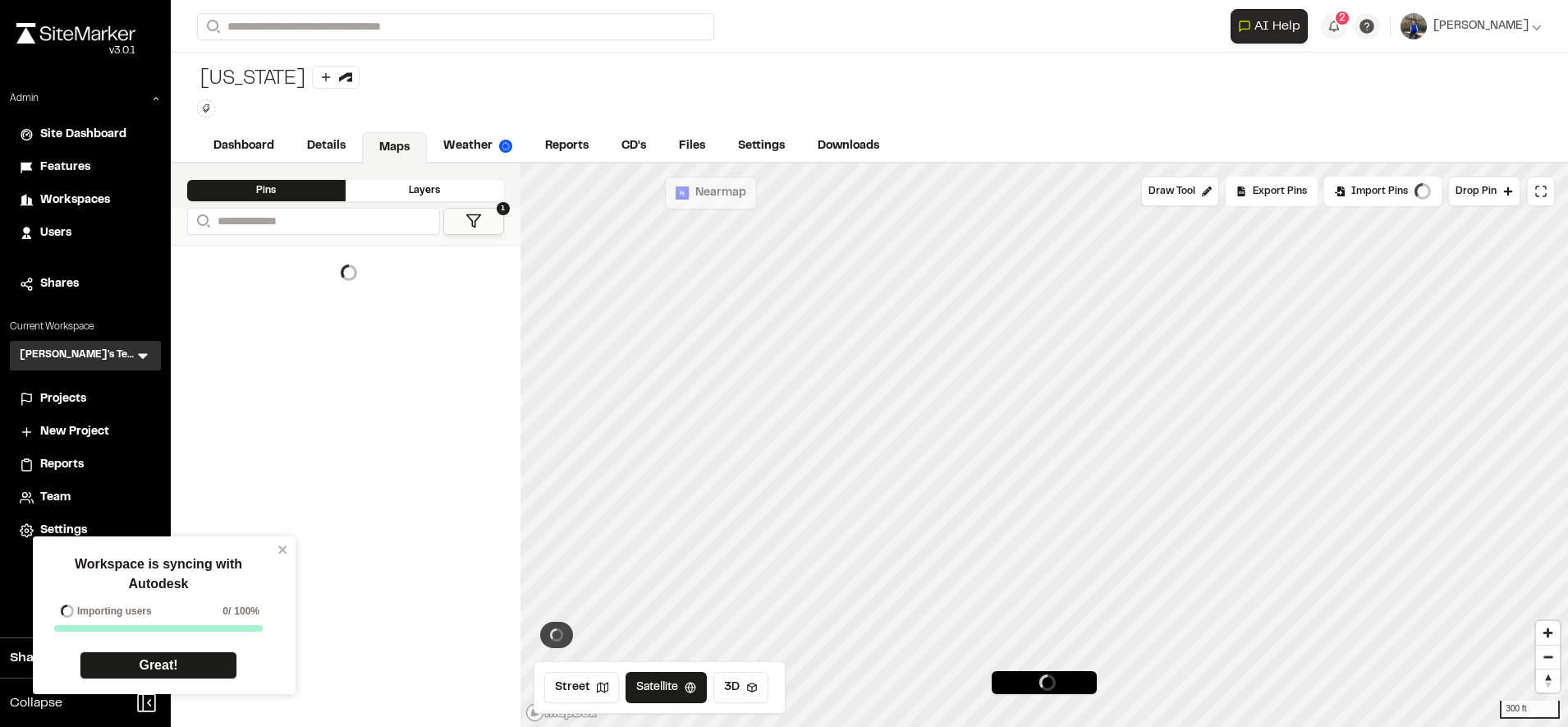
click at [409, 136] on link "Maps" at bounding box center [394, 147] width 65 height 31
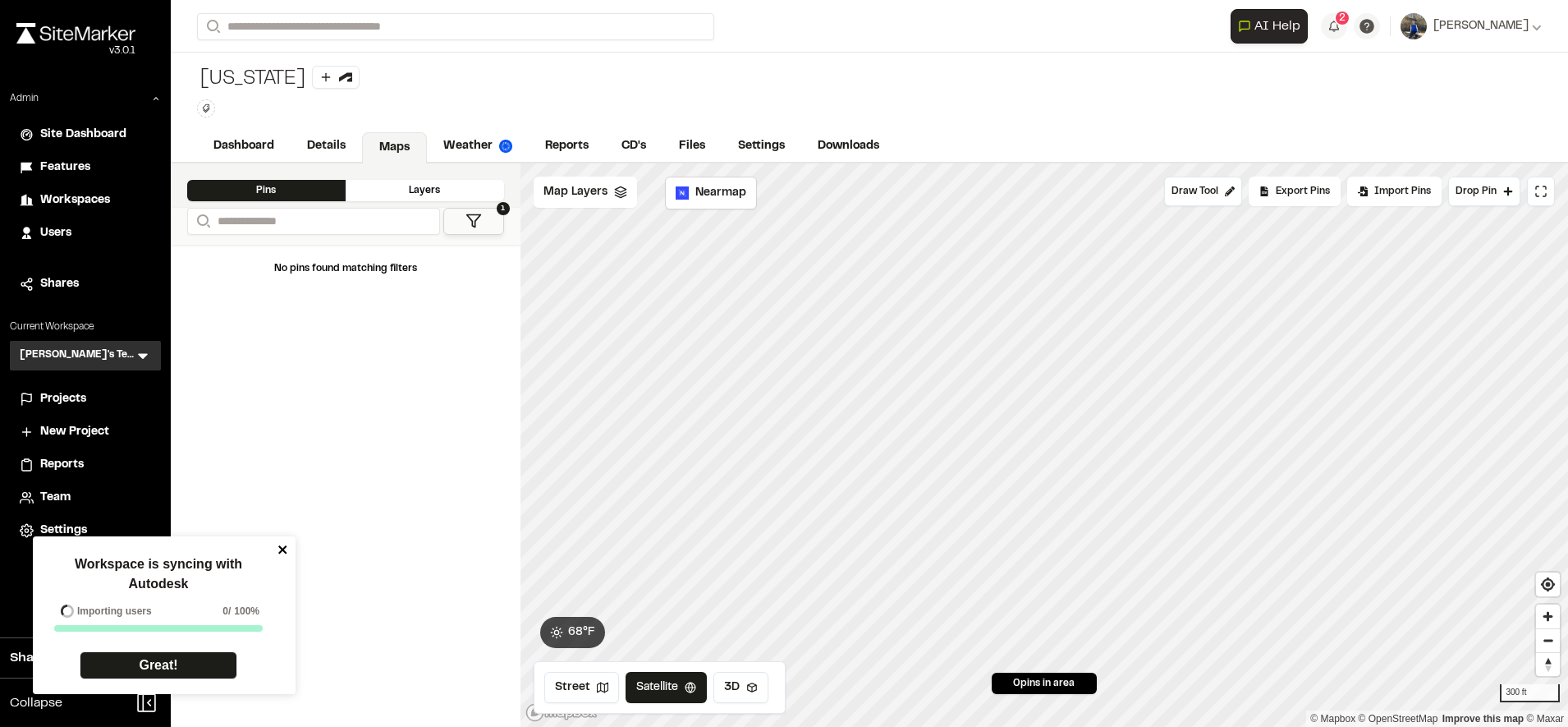
click at [280, 551] on icon "close" at bounding box center [282, 549] width 8 height 8
